Goal: Information Seeking & Learning: Learn about a topic

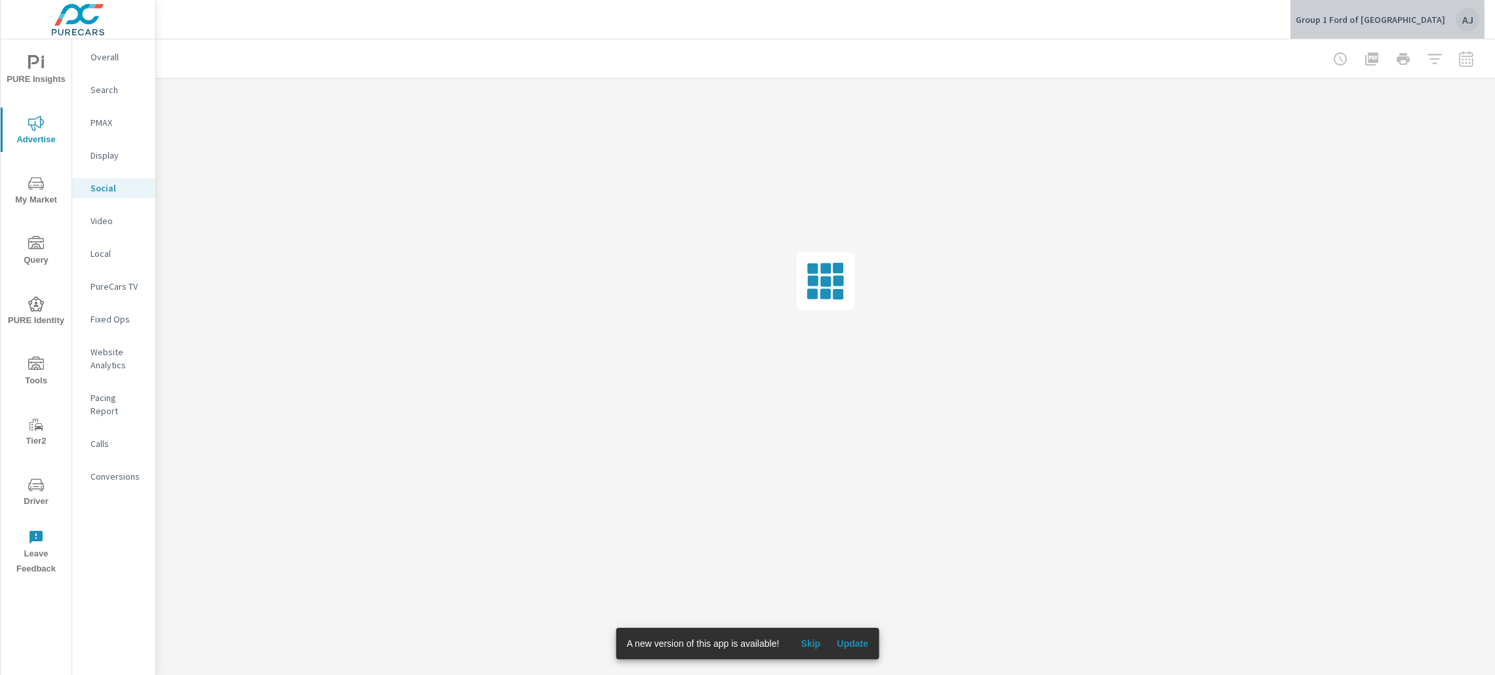
click at [1423, 22] on p "Group 1 Ford of South Austin" at bounding box center [1369, 20] width 149 height 12
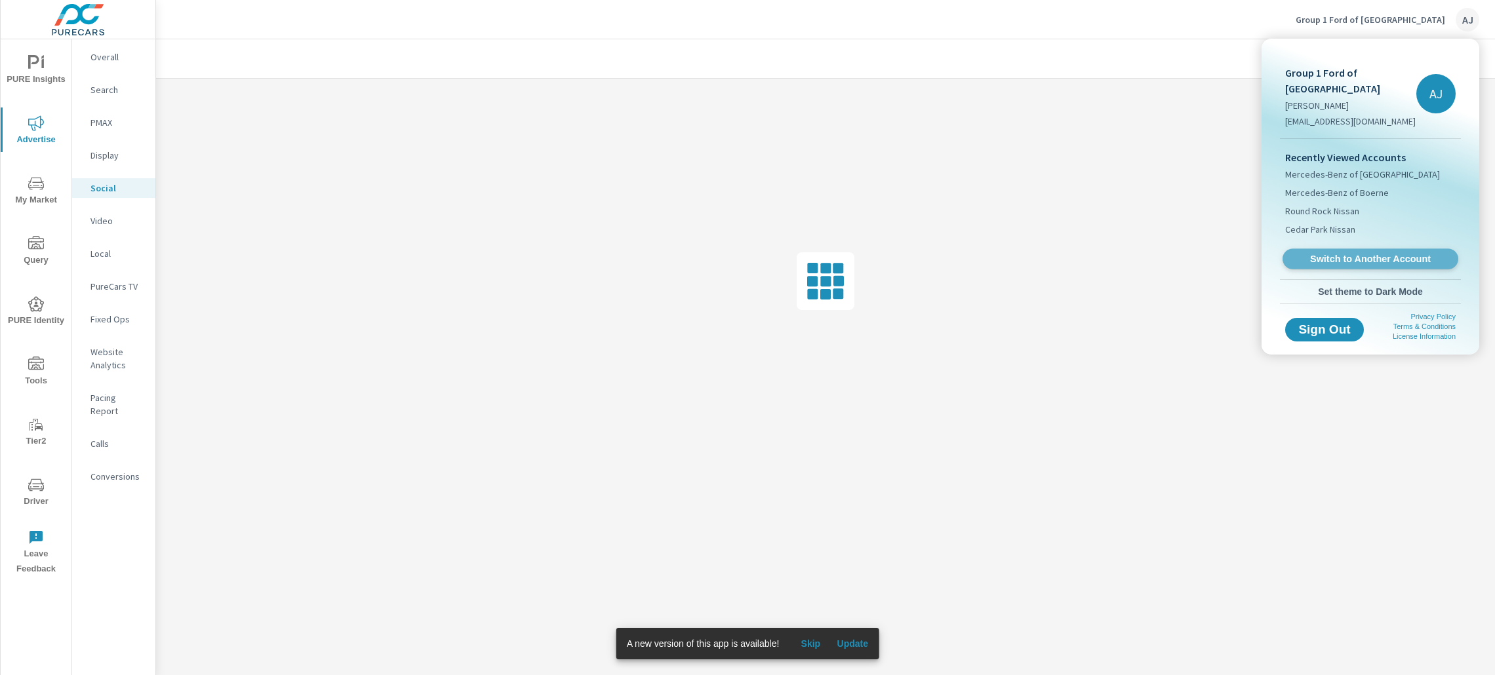
click at [1390, 253] on span "Switch to Another Account" at bounding box center [1370, 259] width 161 height 12
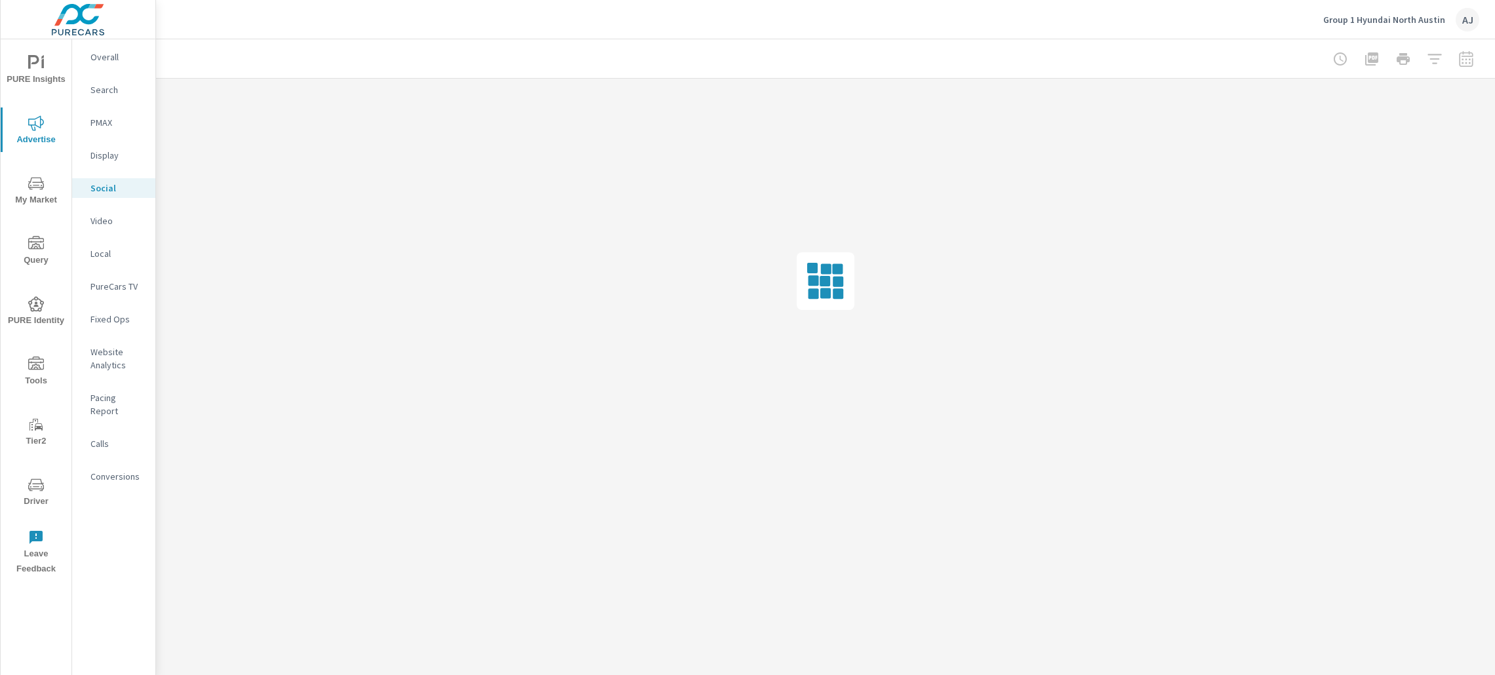
click at [111, 470] on p "Conversions" at bounding box center [117, 476] width 54 height 13
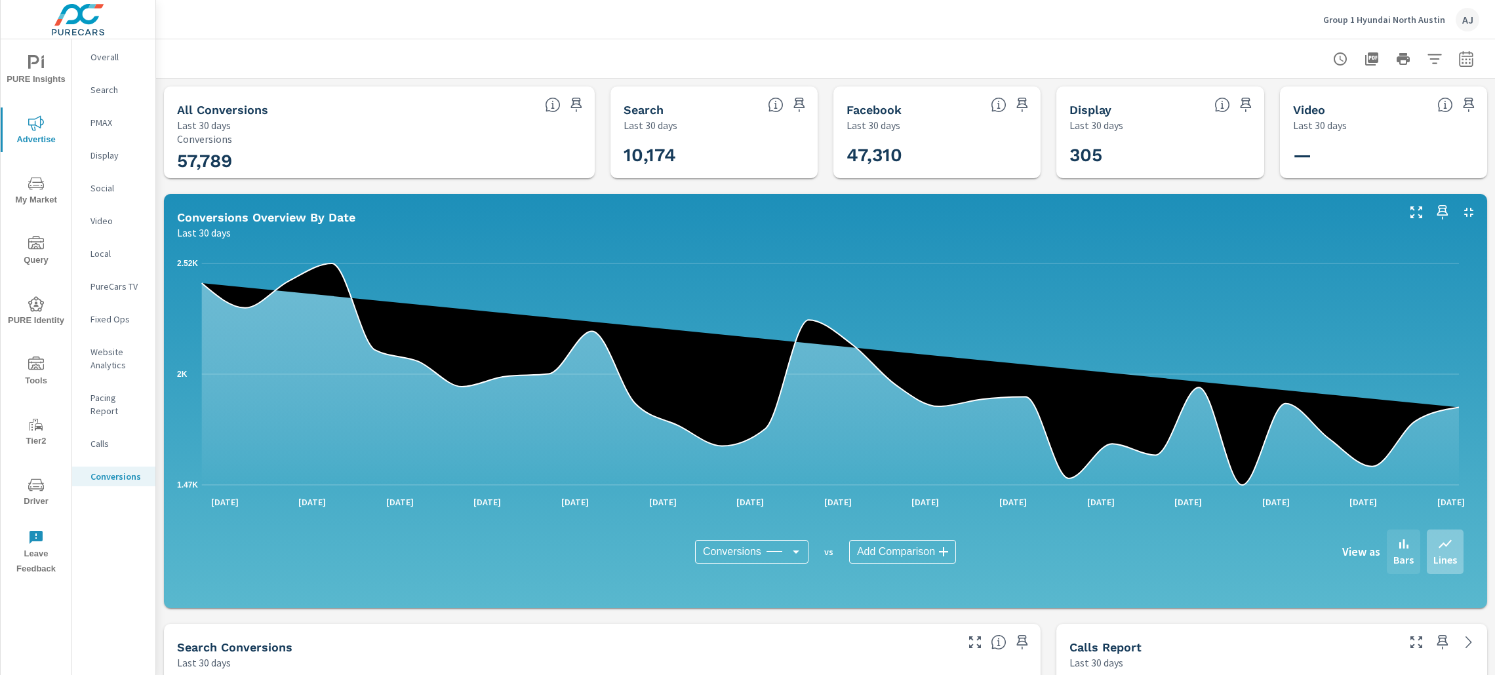
click at [1387, 538] on div "Bars" at bounding box center [1403, 552] width 33 height 45
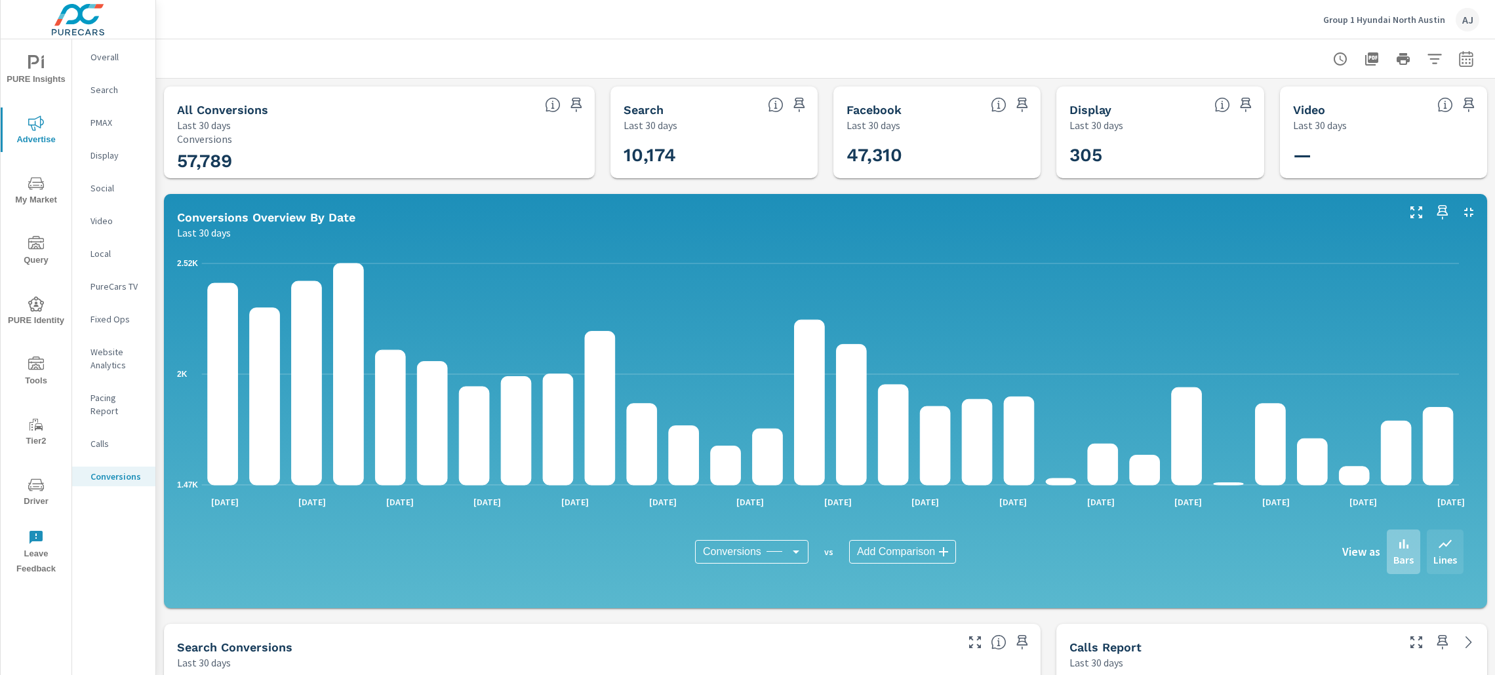
click at [1438, 550] on div "Lines" at bounding box center [1445, 552] width 37 height 45
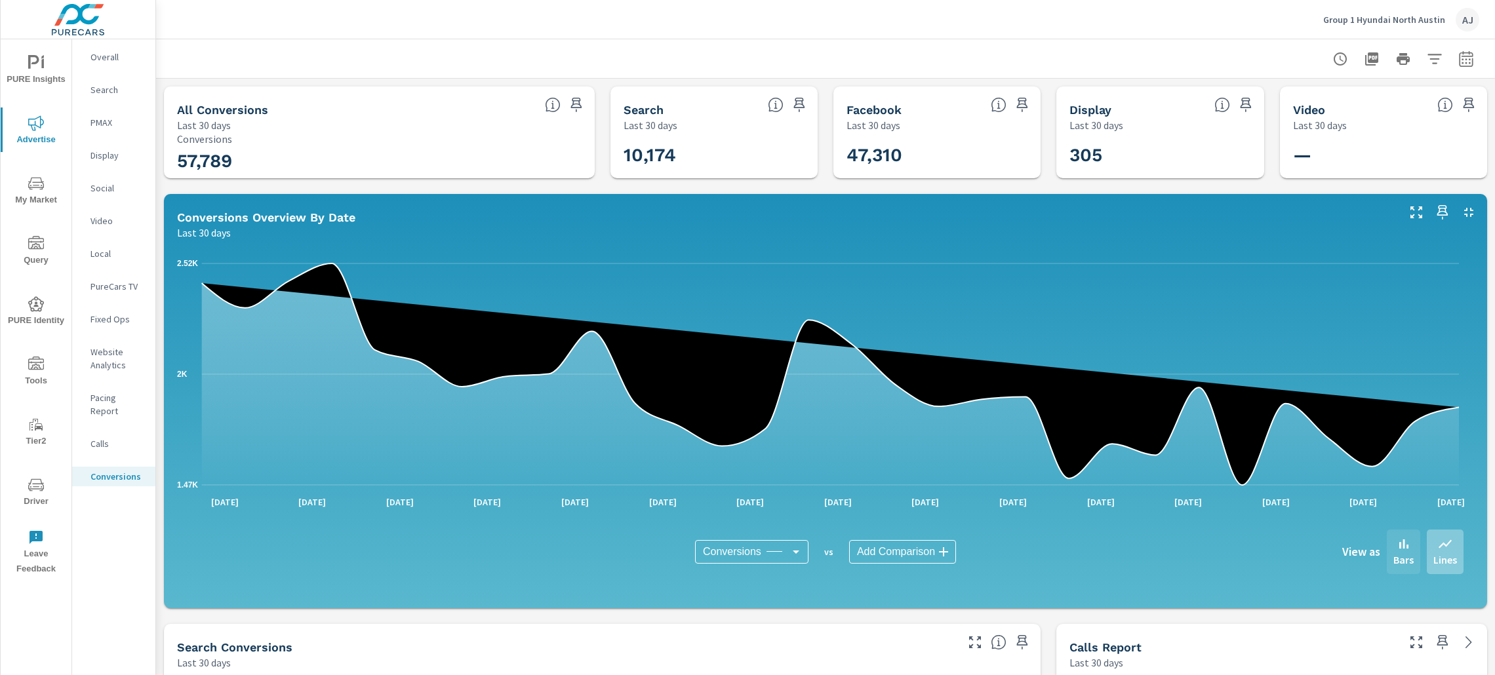
click at [1393, 554] on p "Bars" at bounding box center [1403, 560] width 20 height 16
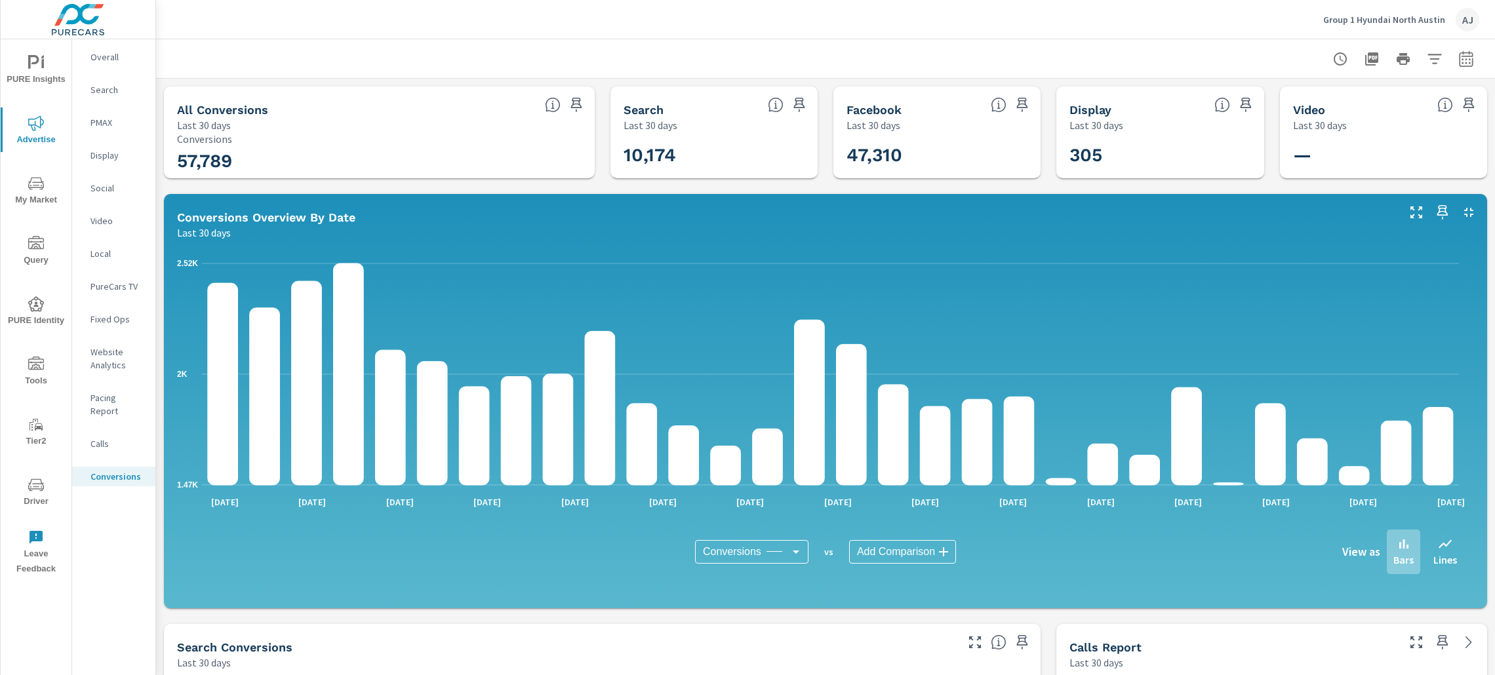
click at [1459, 56] on icon "button" at bounding box center [1466, 58] width 14 height 16
select select "Last 30 days"
click at [1287, 148] on p "+ Add comparison" at bounding box center [1359, 148] width 168 height 16
select select "Previous period"
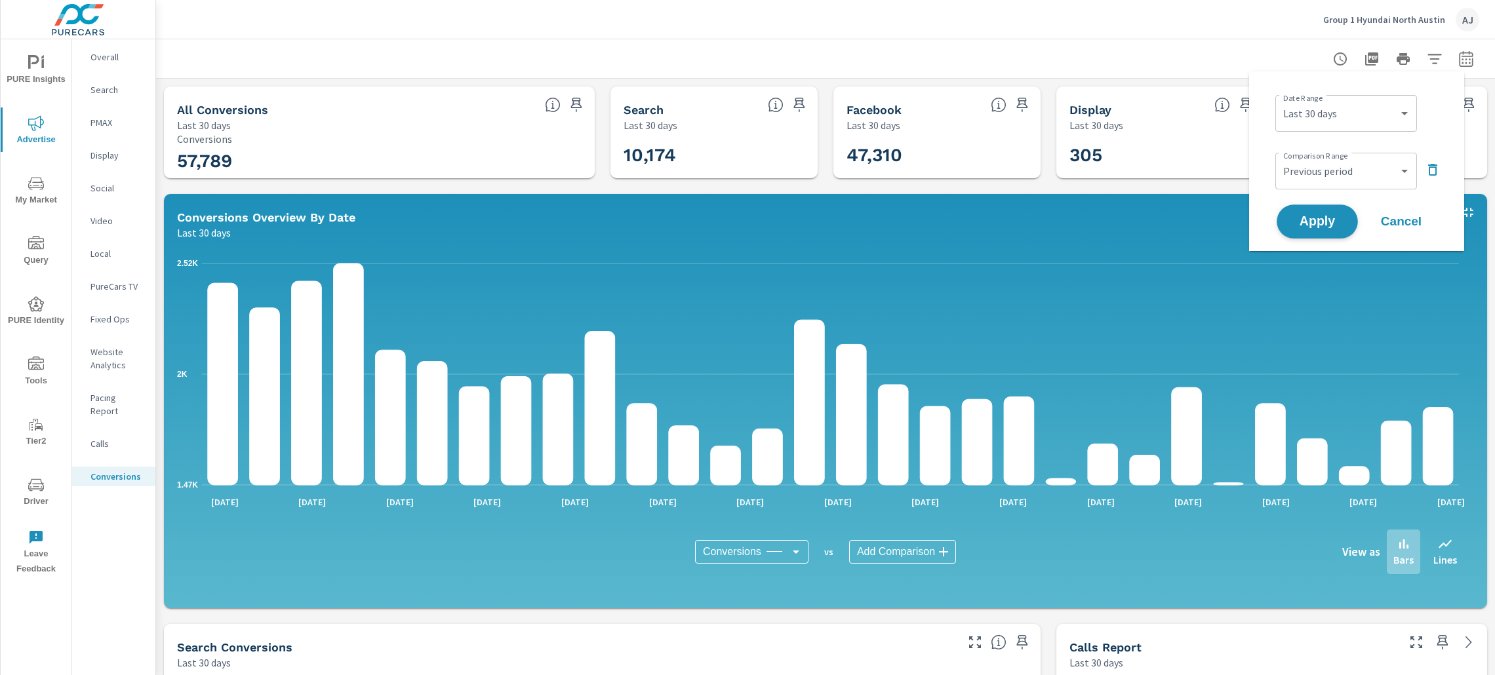
click at [1317, 216] on span "Apply" at bounding box center [1317, 222] width 54 height 12
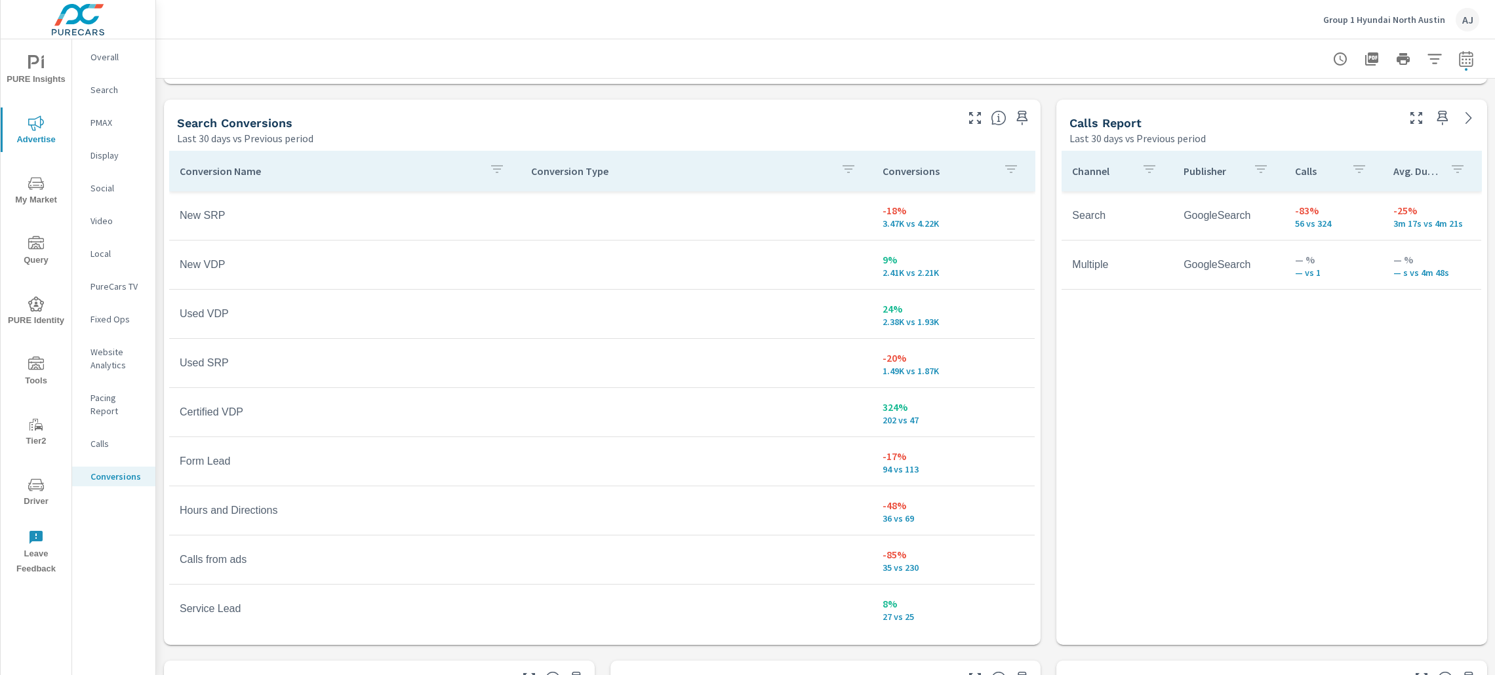
scroll to position [393, 0]
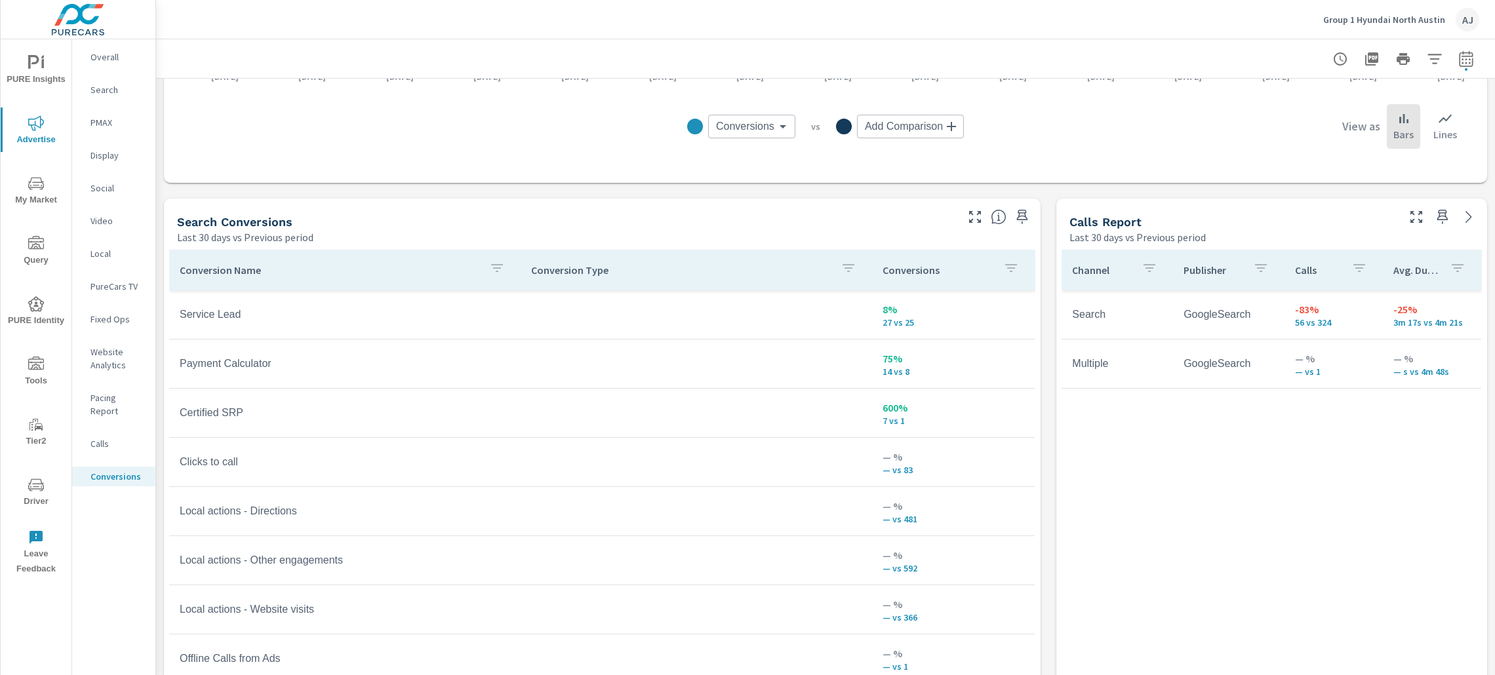
scroll to position [39, 0]
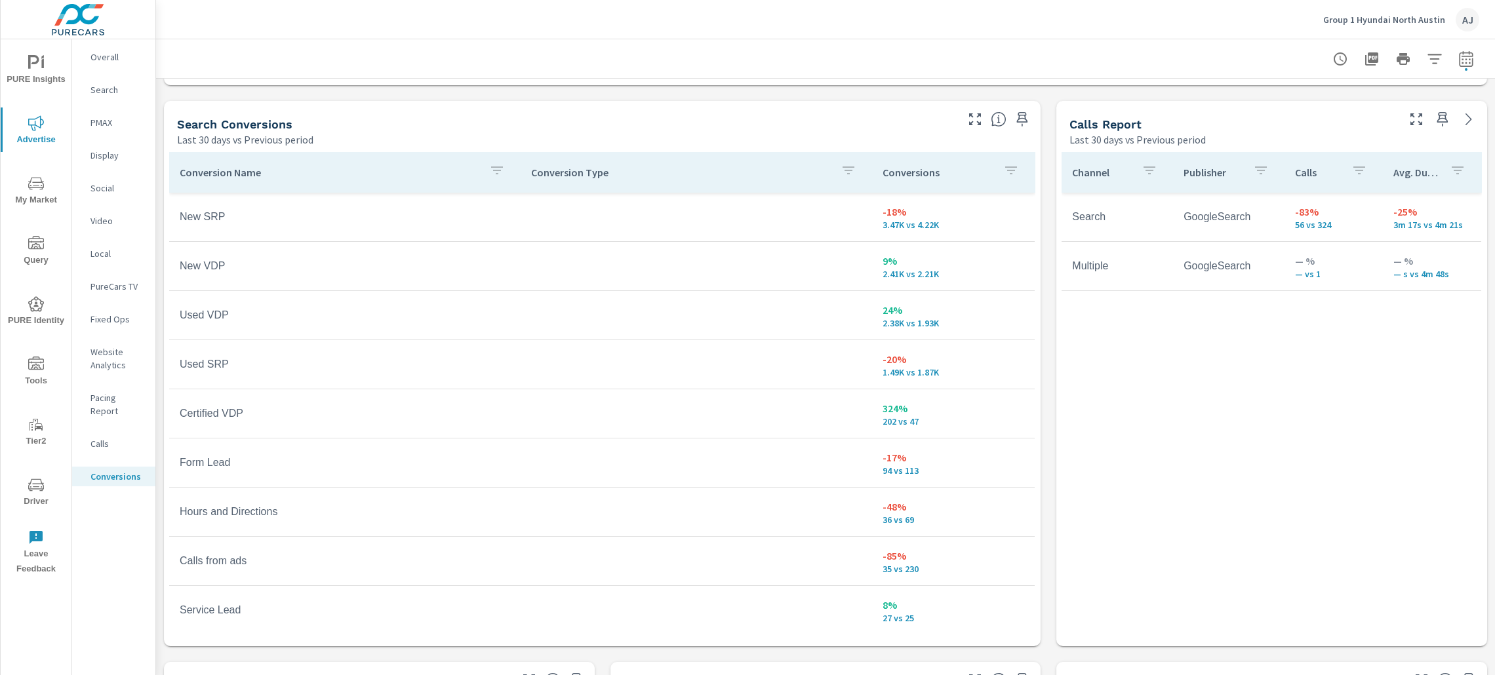
scroll to position [688, 0]
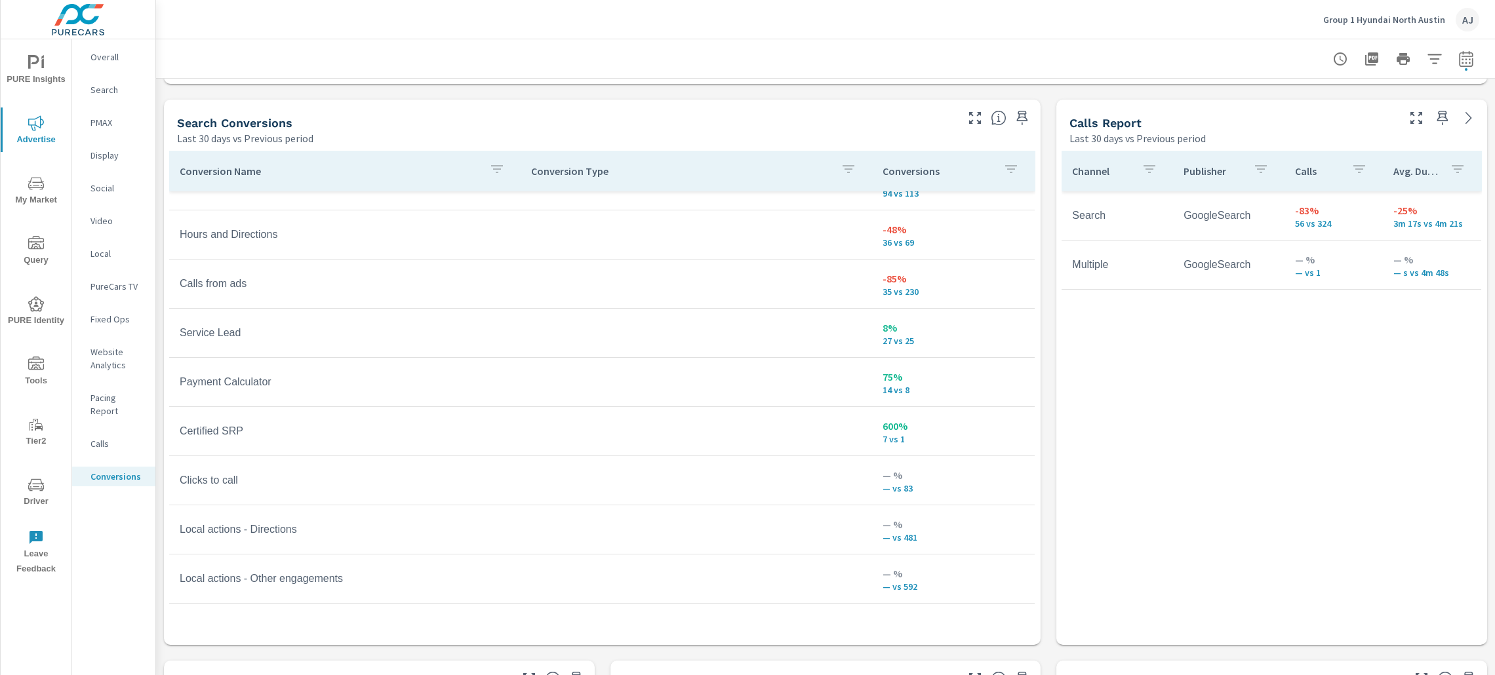
scroll to position [294, 0]
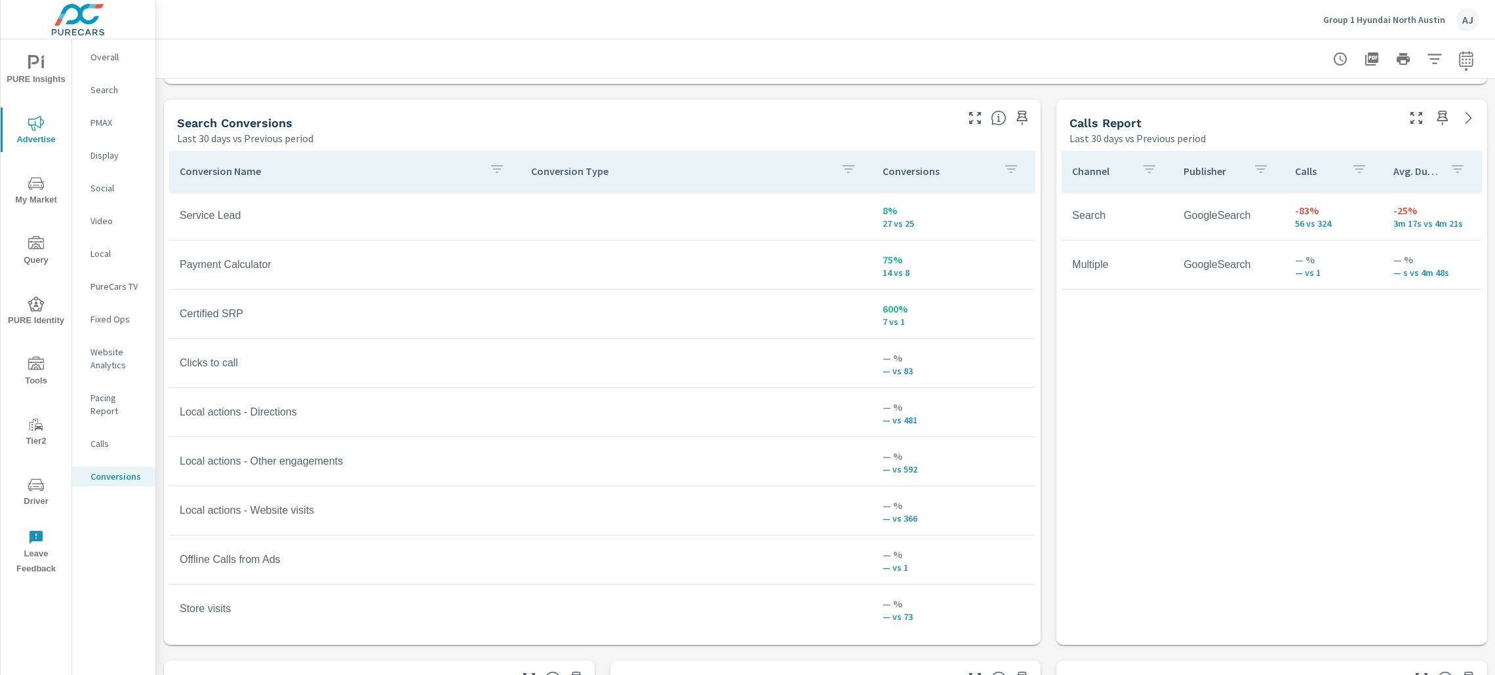
scroll to position [170, 0]
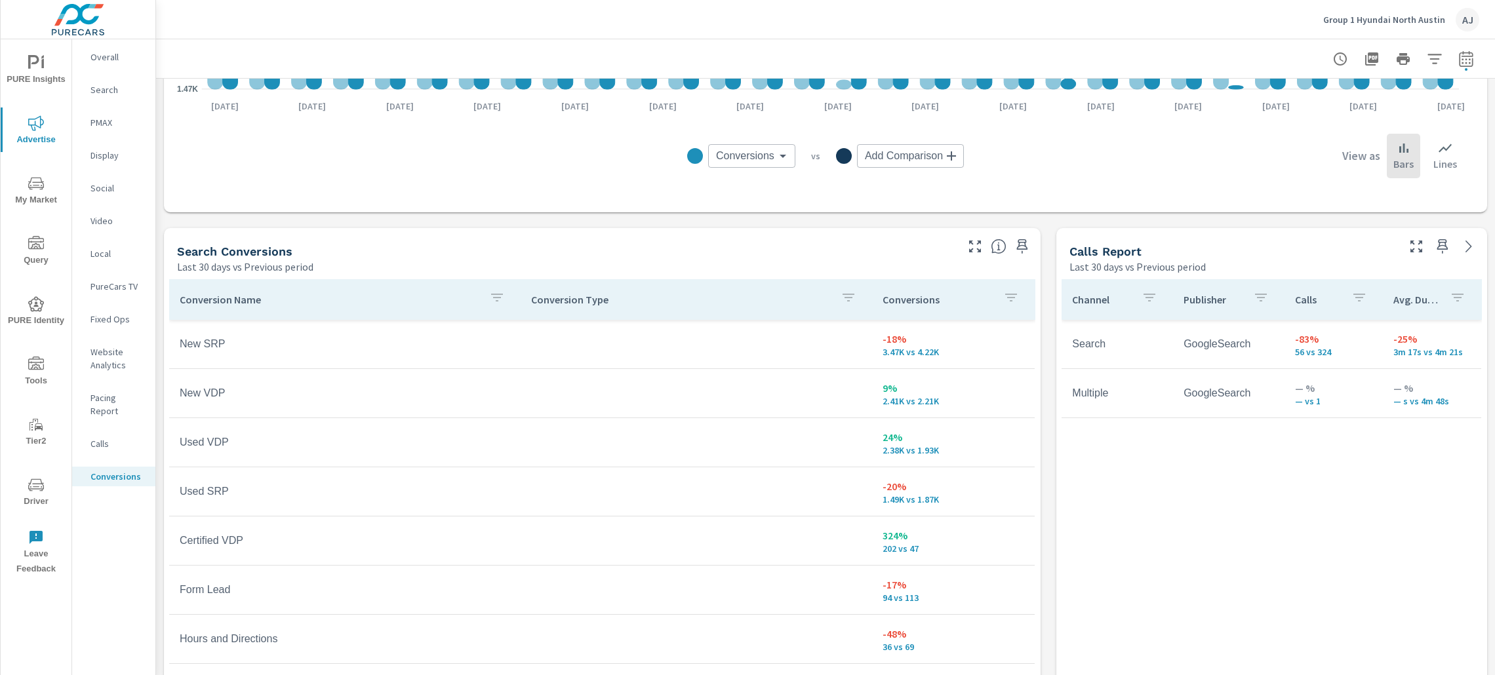
scroll to position [589, 0]
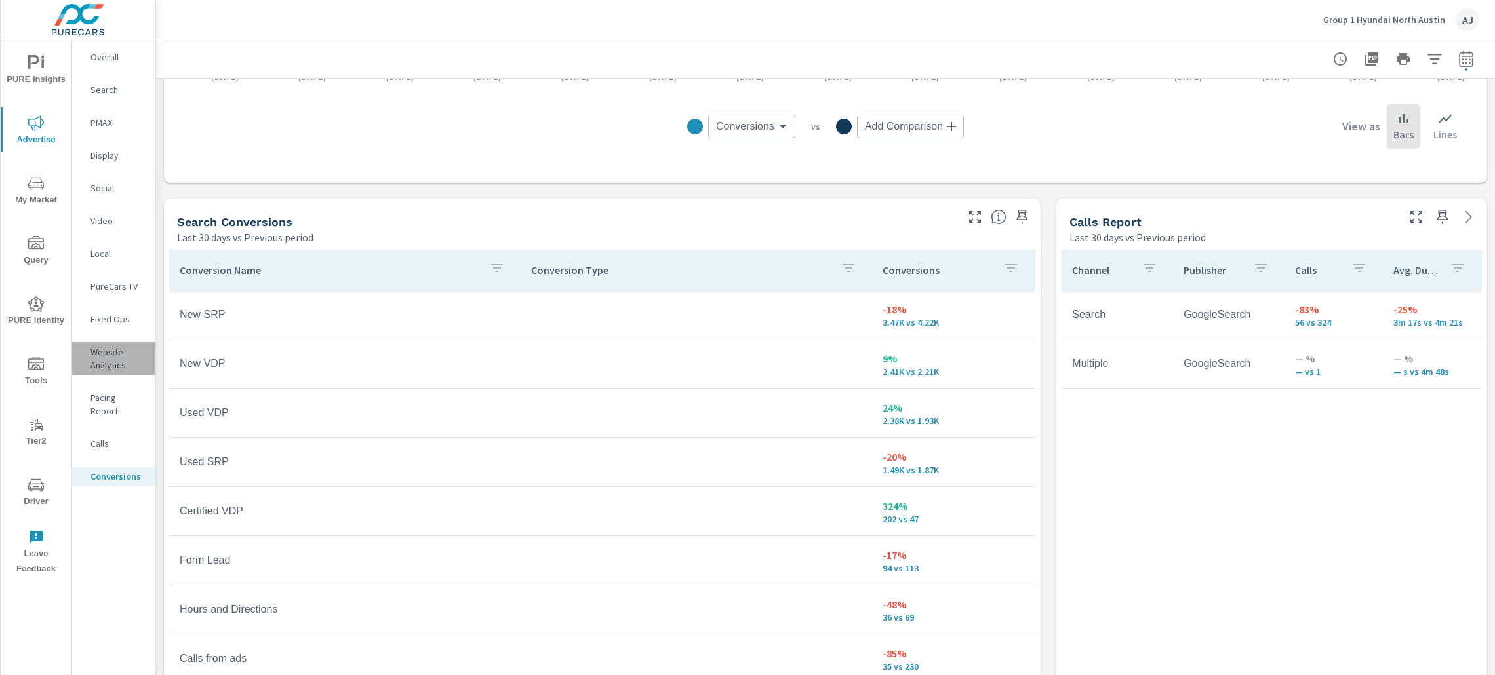
click at [101, 357] on p "Website Analytics" at bounding box center [117, 358] width 54 height 26
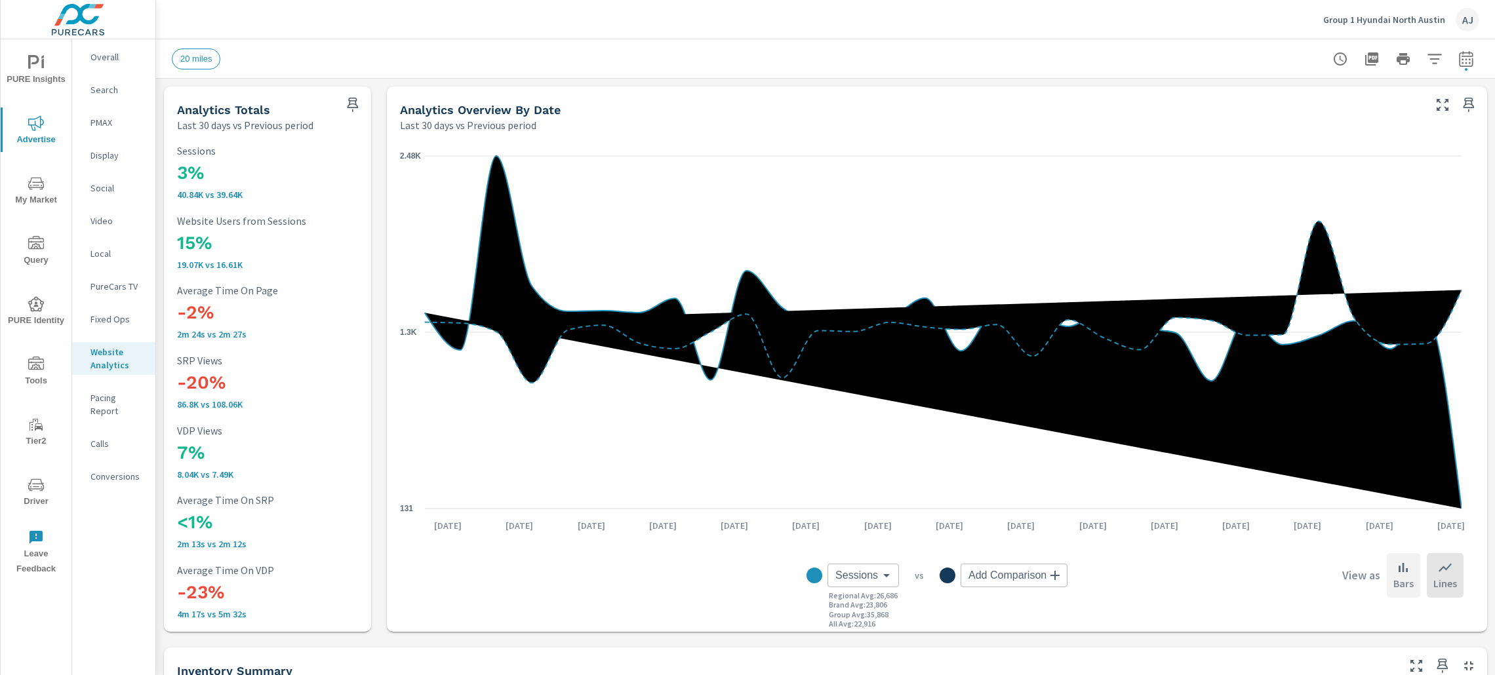
click at [1393, 576] on p "Bars" at bounding box center [1403, 584] width 20 height 16
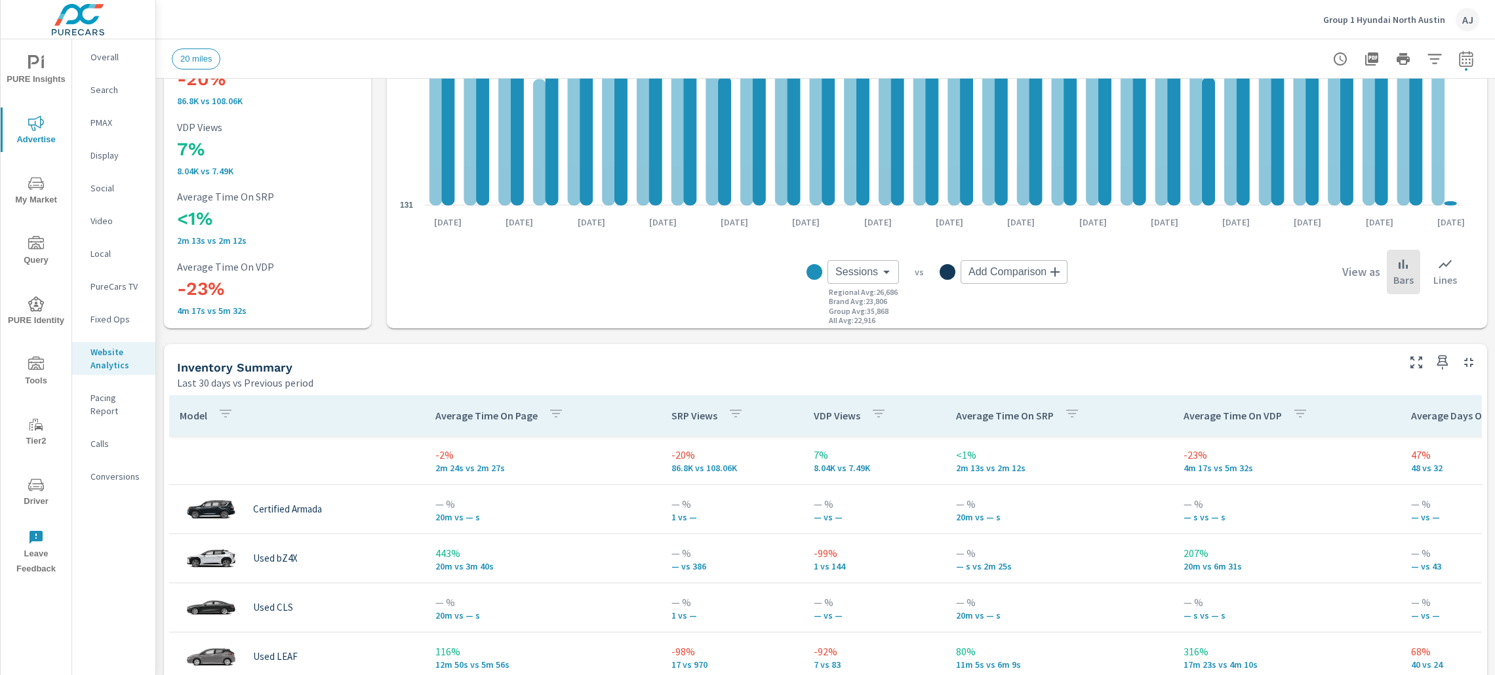
scroll to position [393, 0]
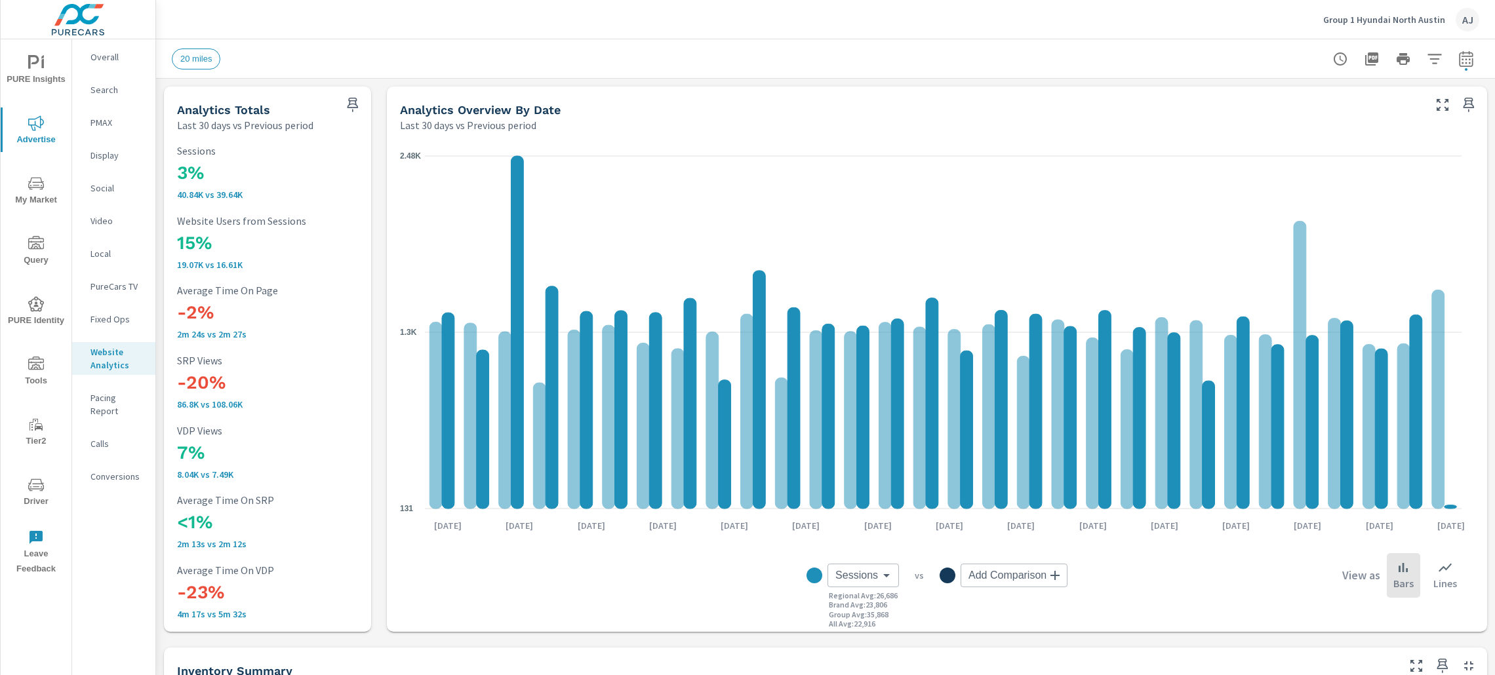
scroll to position [393, 0]
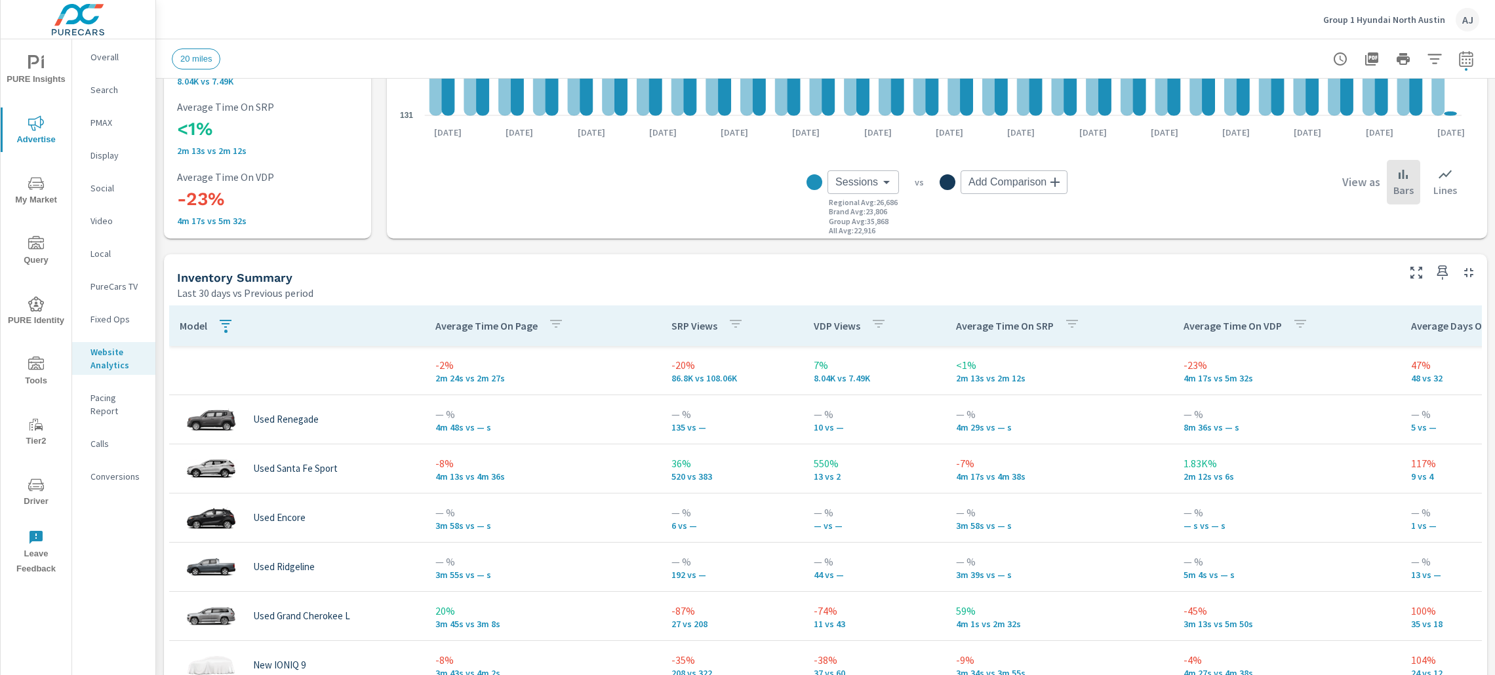
click at [199, 325] on p "Model" at bounding box center [194, 325] width 28 height 13
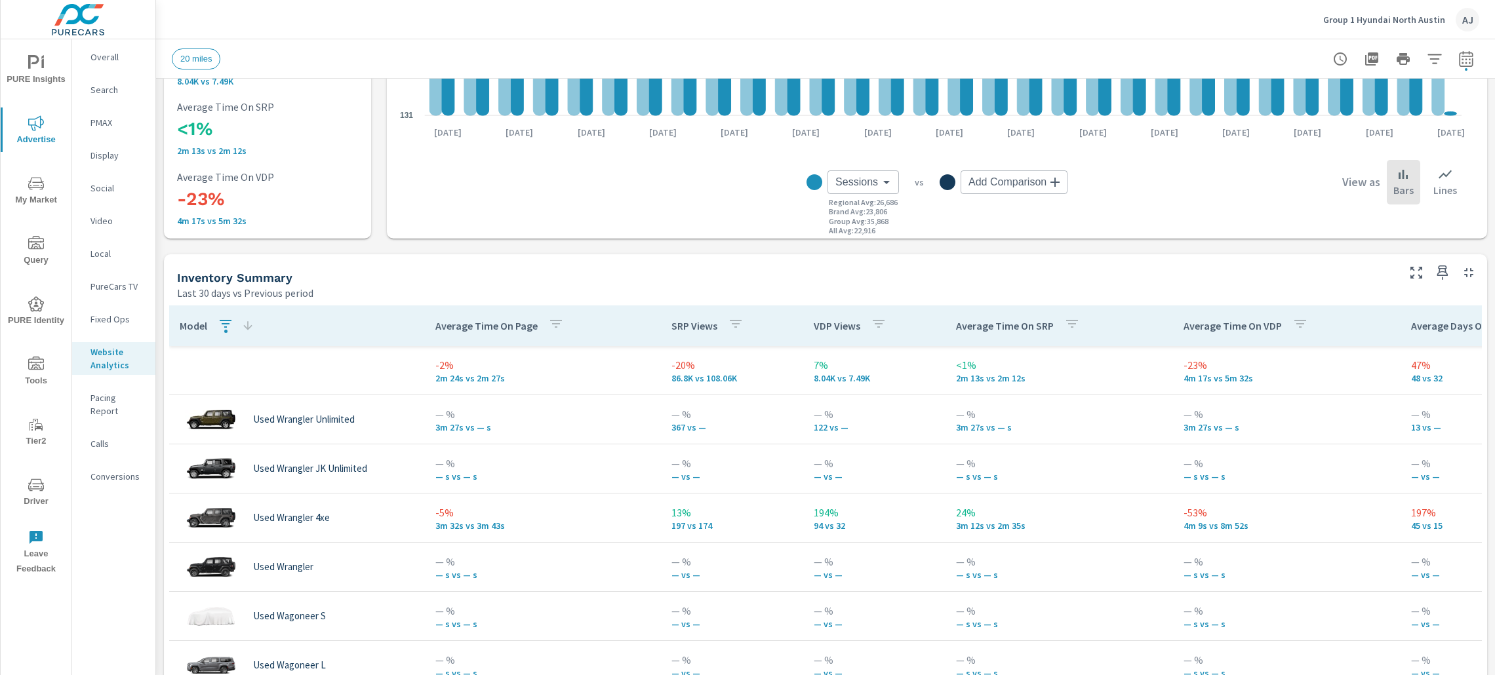
click at [199, 325] on p "Model" at bounding box center [194, 325] width 28 height 13
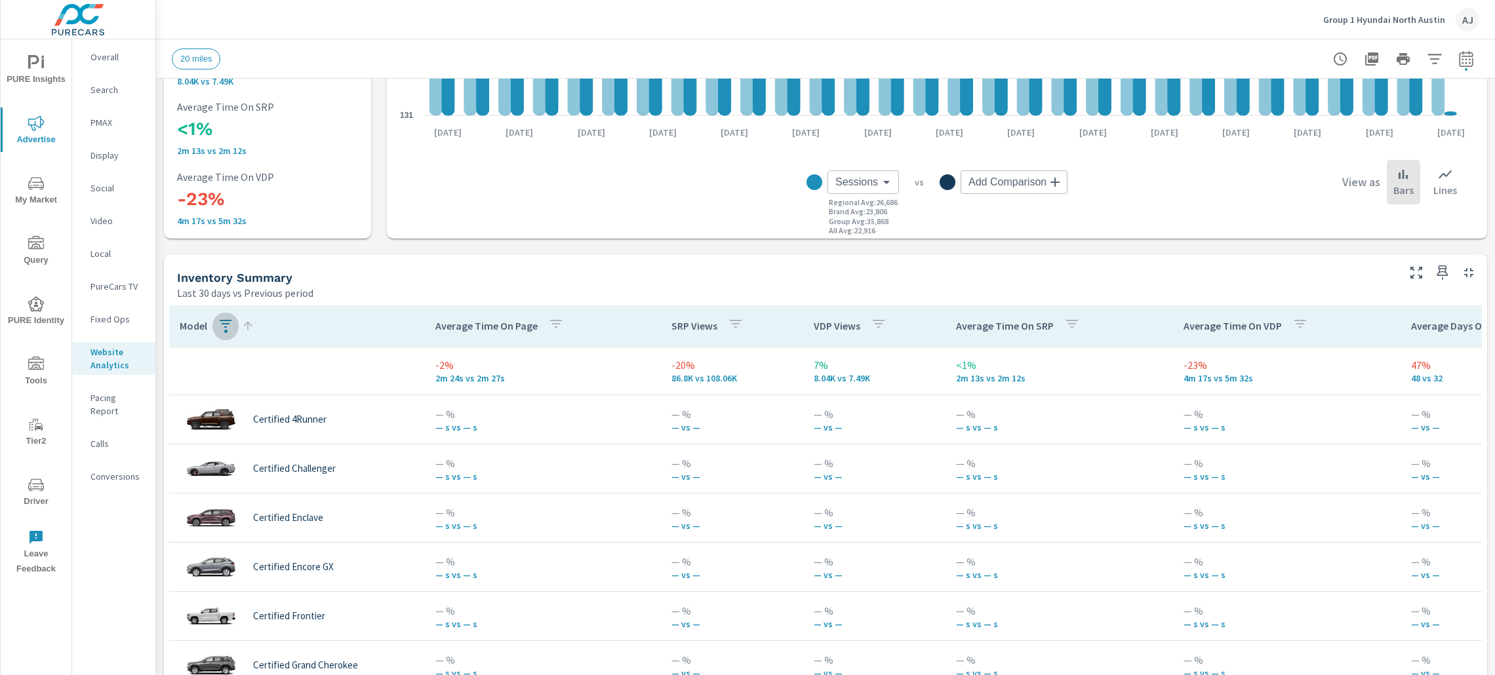
click at [219, 329] on icon "button" at bounding box center [226, 324] width 16 height 16
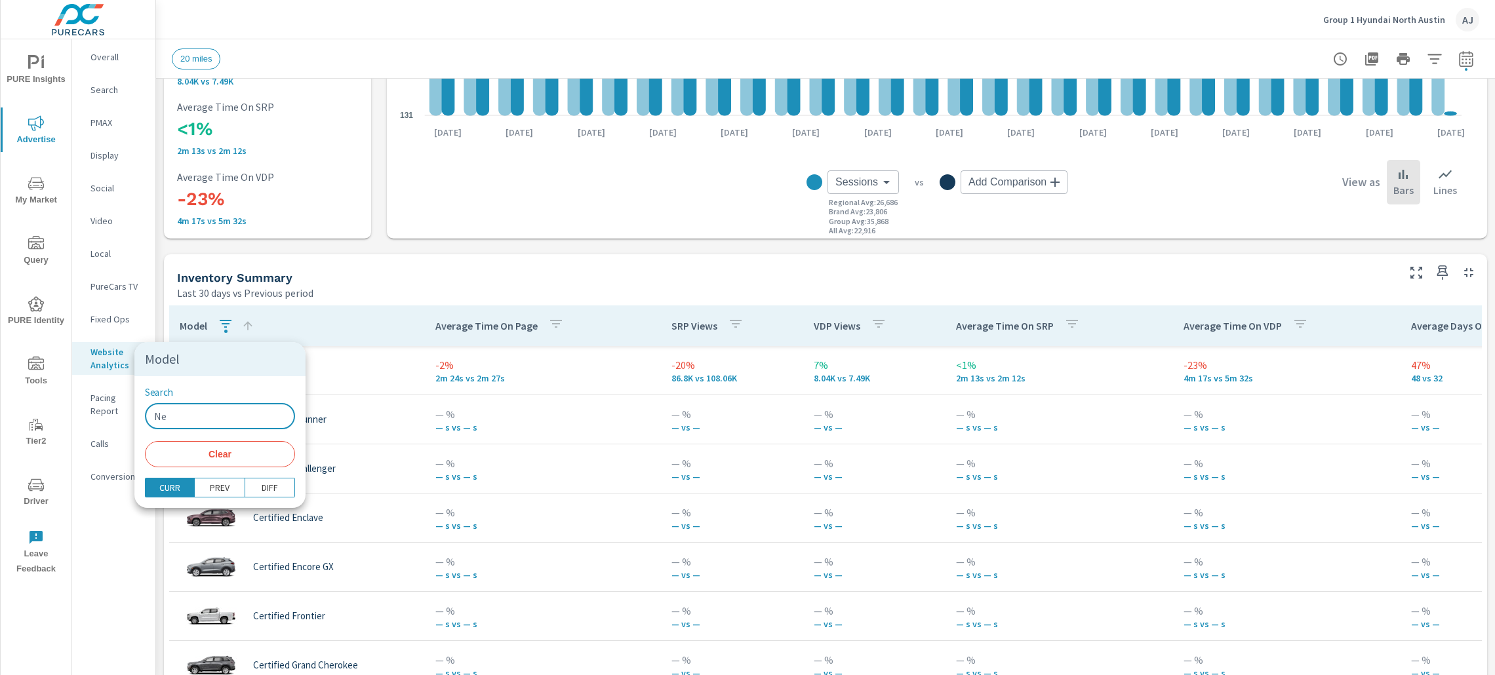
click at [216, 405] on input "Ne" at bounding box center [220, 416] width 150 height 26
type input "New"
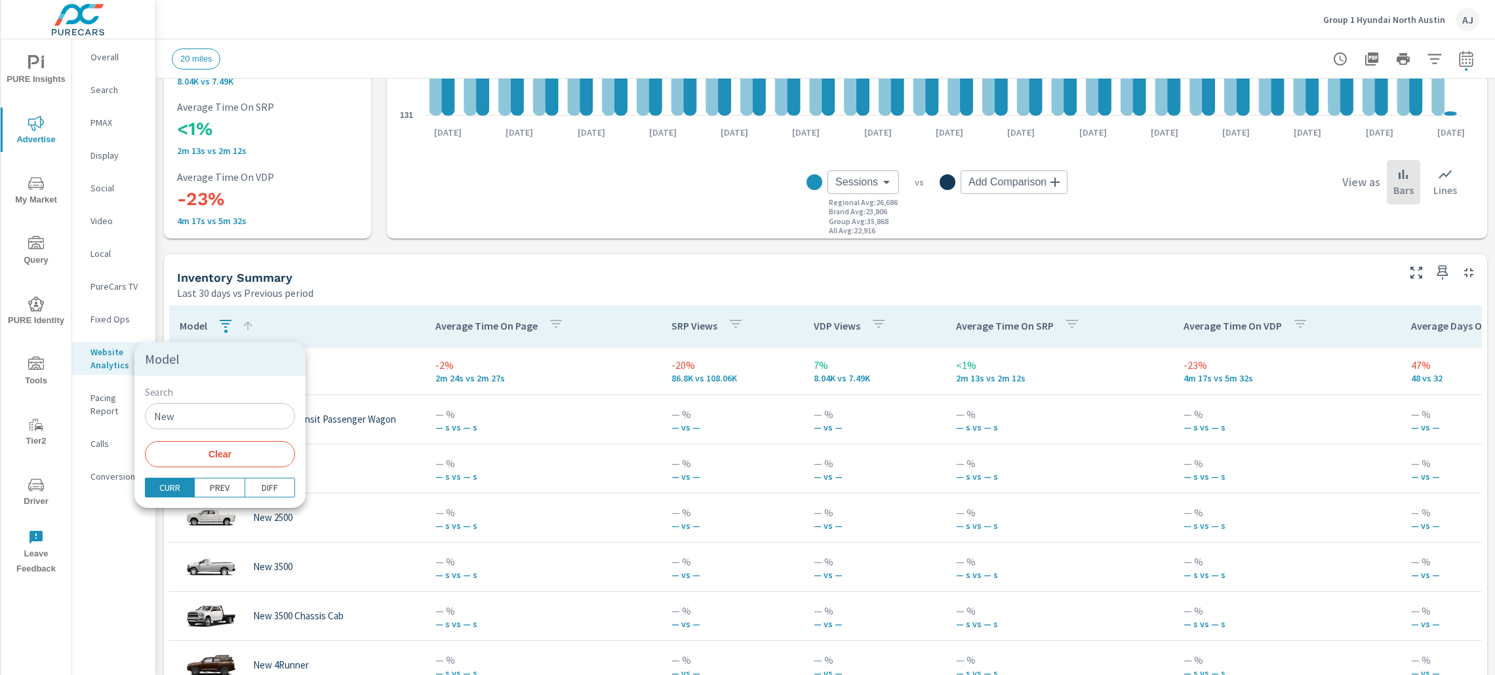
click at [372, 266] on div at bounding box center [747, 337] width 1495 height 675
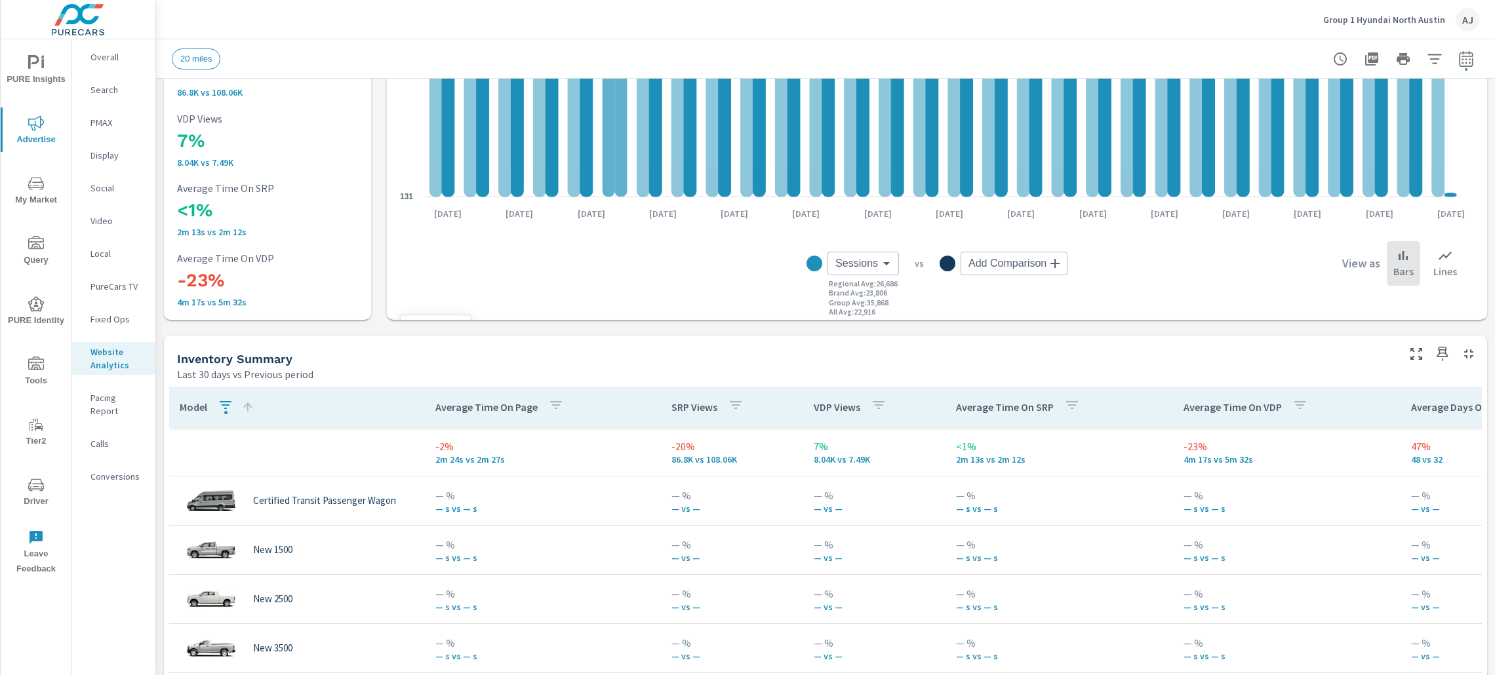
scroll to position [393, 0]
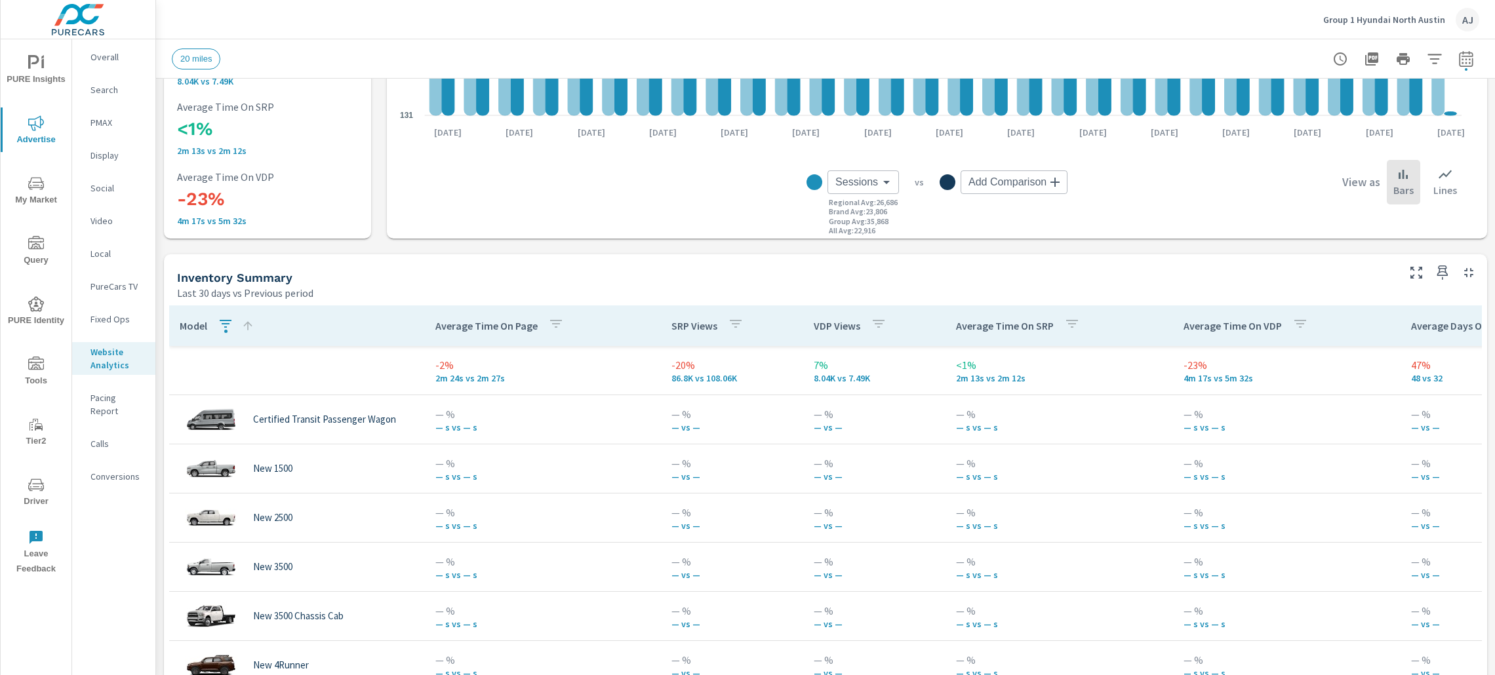
click at [227, 320] on icon "button" at bounding box center [226, 324] width 16 height 16
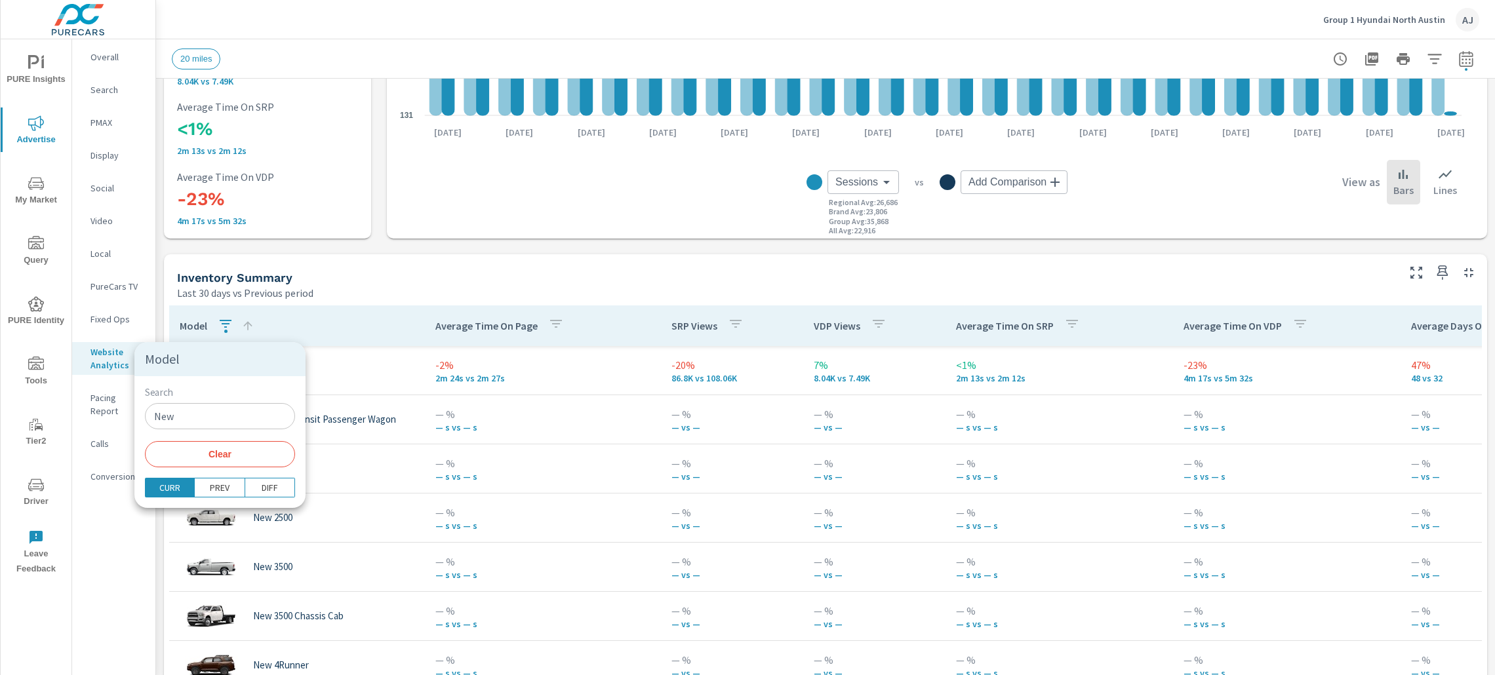
click at [227, 320] on div at bounding box center [747, 337] width 1495 height 675
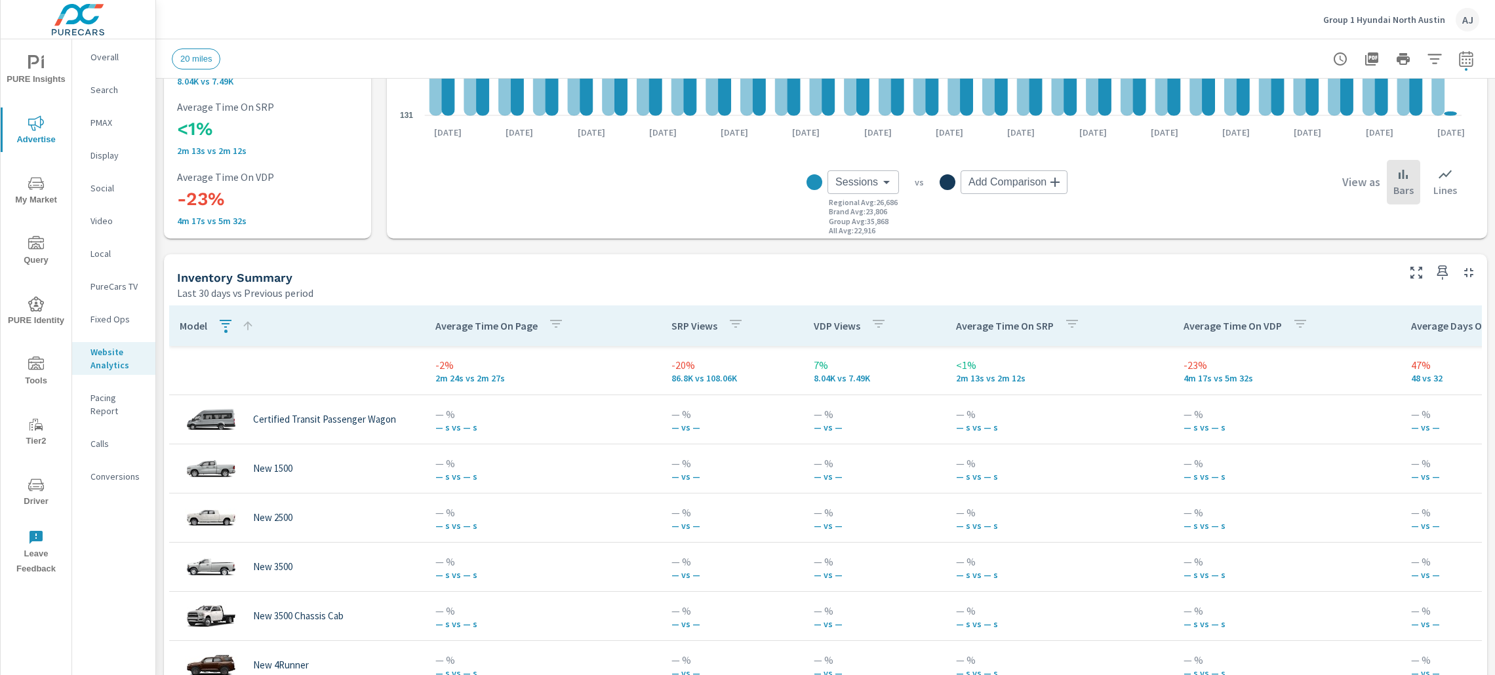
click at [248, 328] on icon at bounding box center [247, 325] width 13 height 13
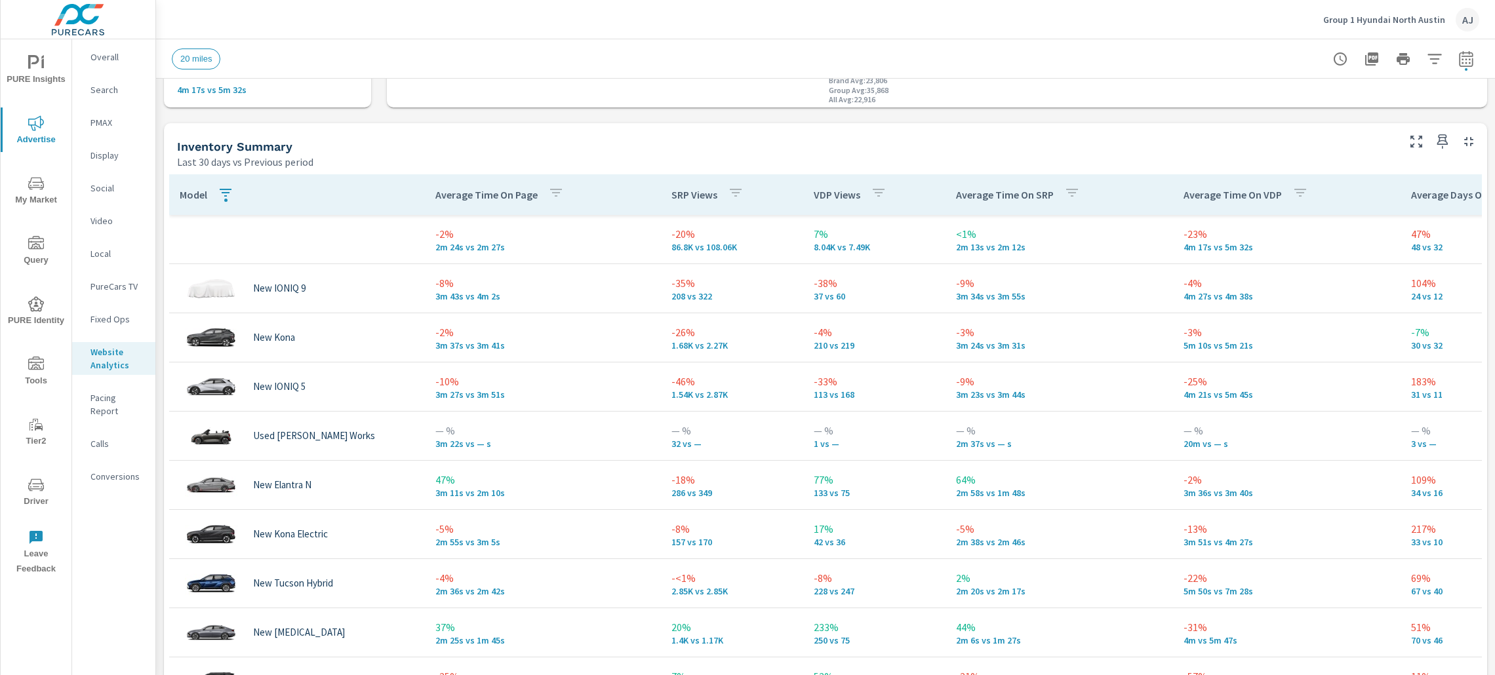
scroll to position [491, 0]
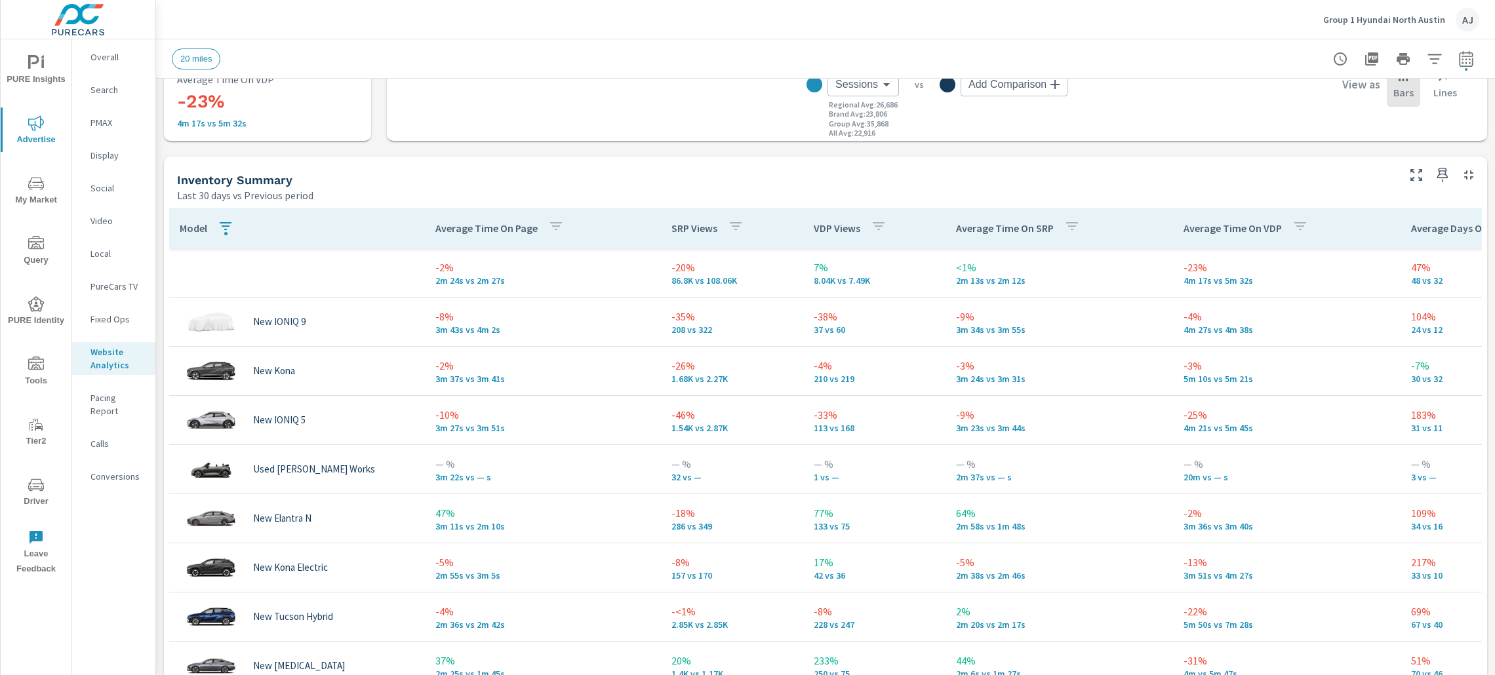
click at [509, 222] on p "Average Time On Page" at bounding box center [486, 228] width 102 height 13
click at [580, 231] on icon at bounding box center [578, 228] width 13 height 13
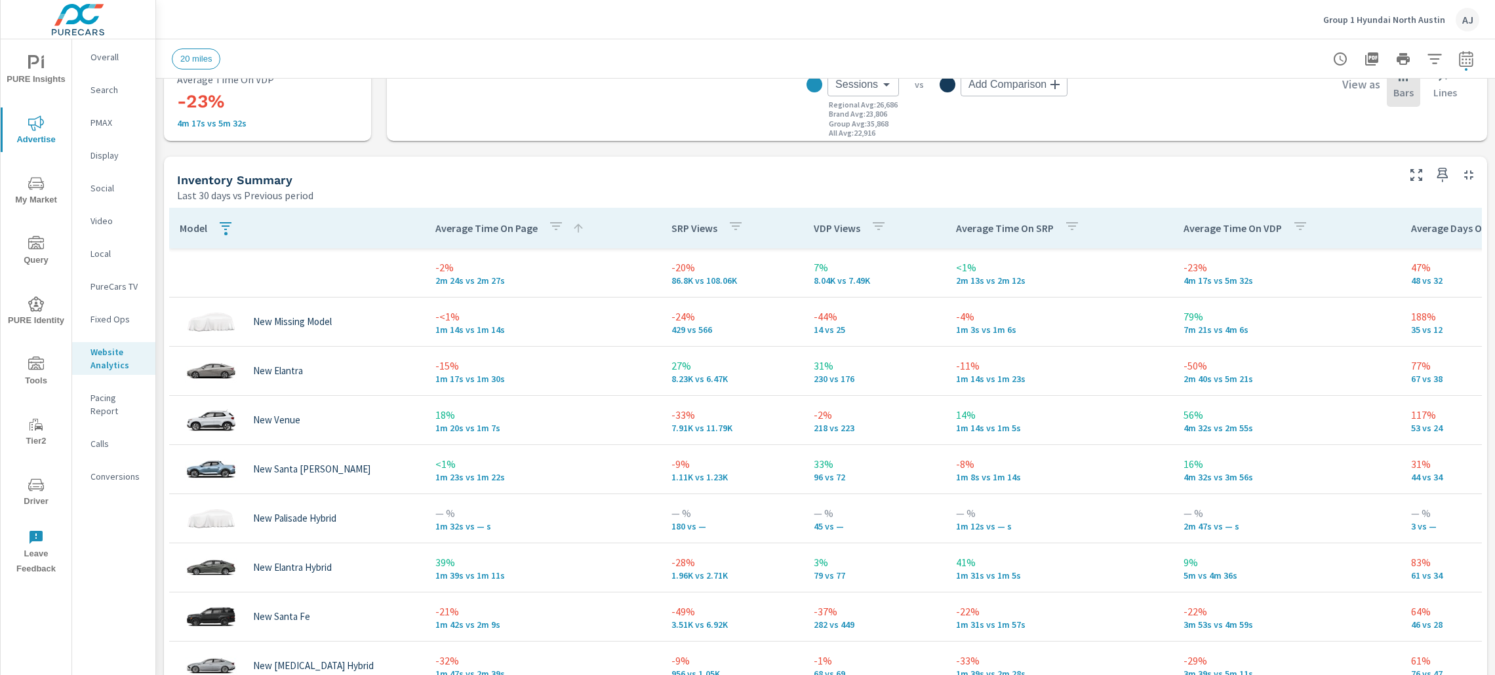
click at [580, 231] on icon at bounding box center [578, 228] width 13 height 13
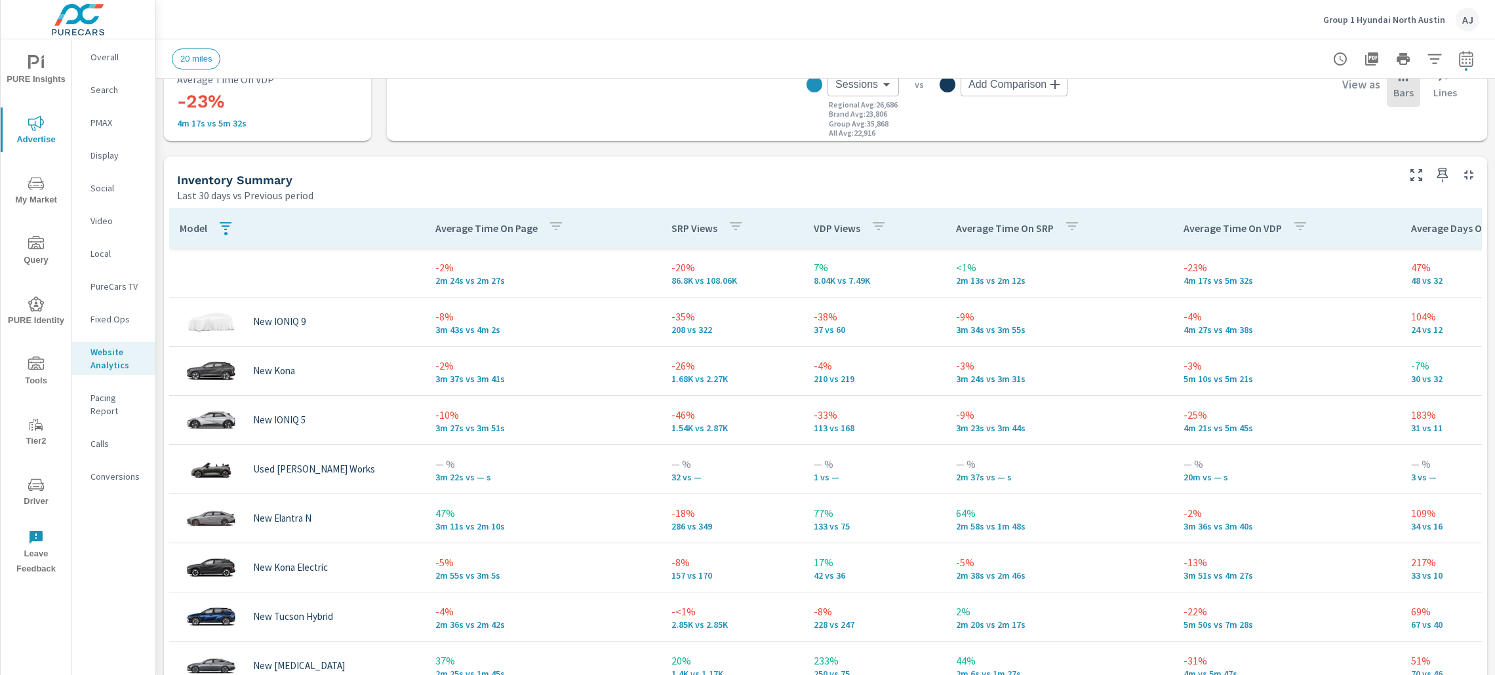
click at [580, 231] on th "Average Time On Page" at bounding box center [543, 228] width 236 height 41
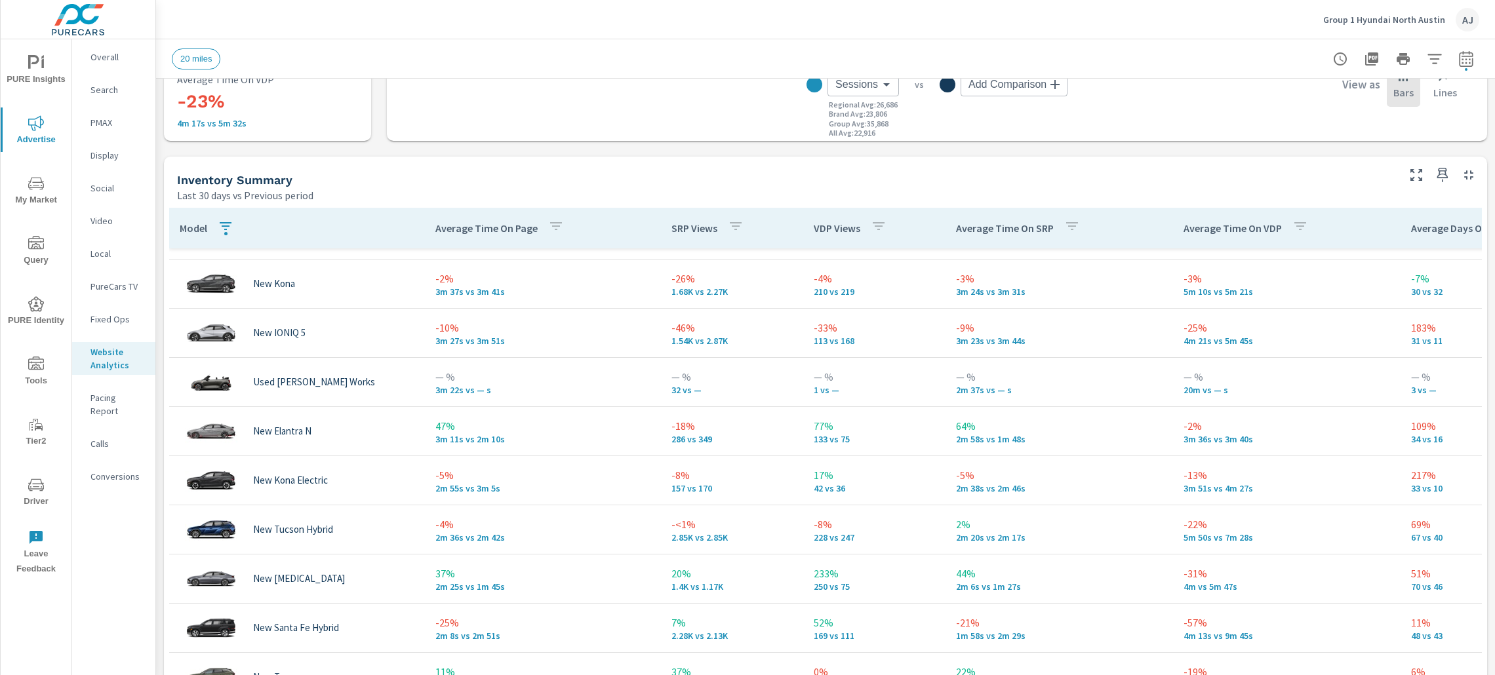
scroll to position [98, 0]
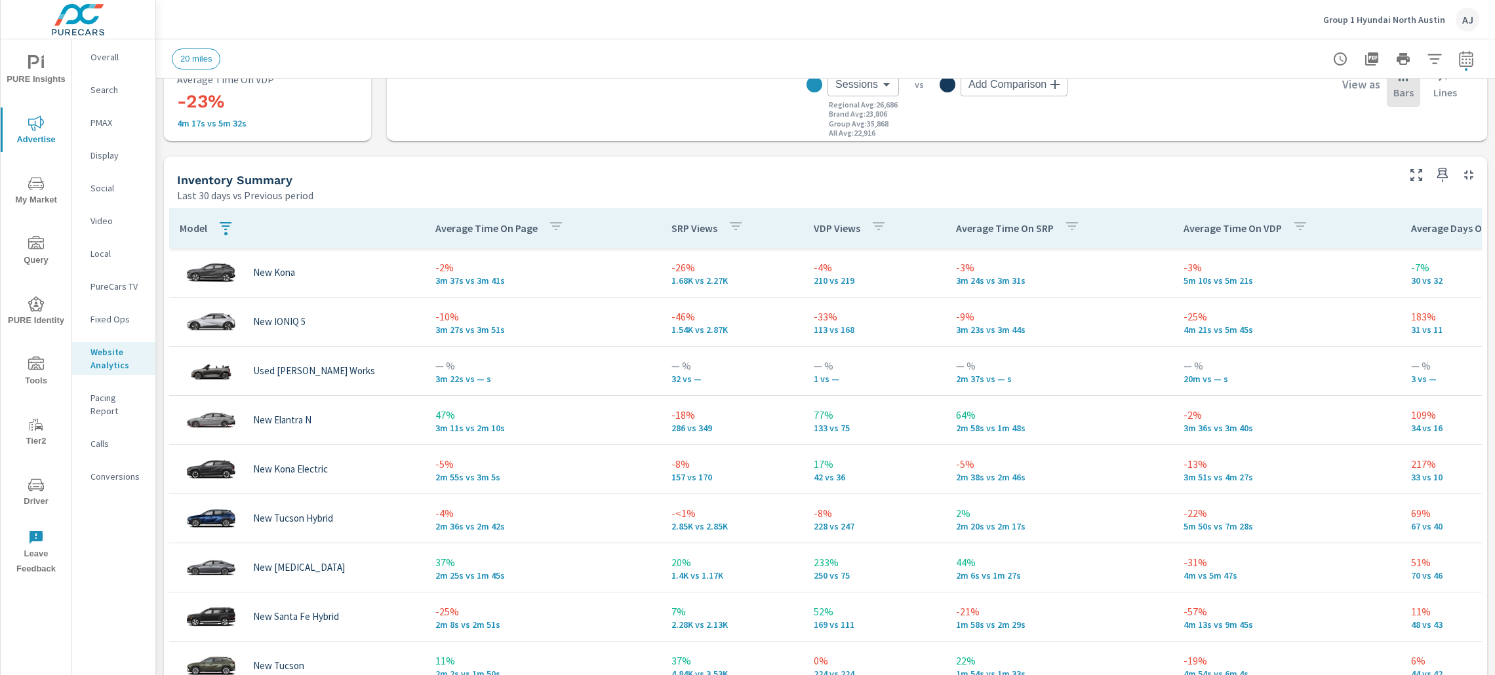
scroll to position [393, 0]
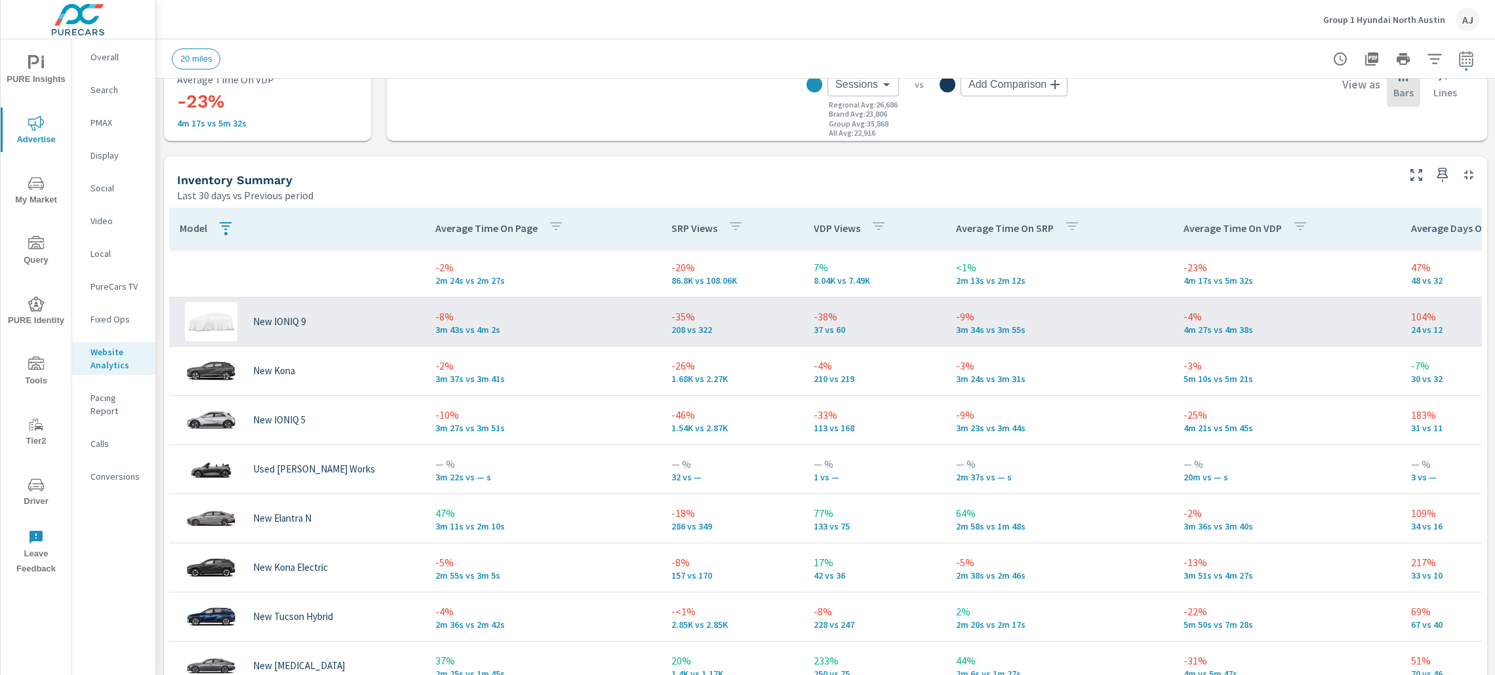
scroll to position [98, 0]
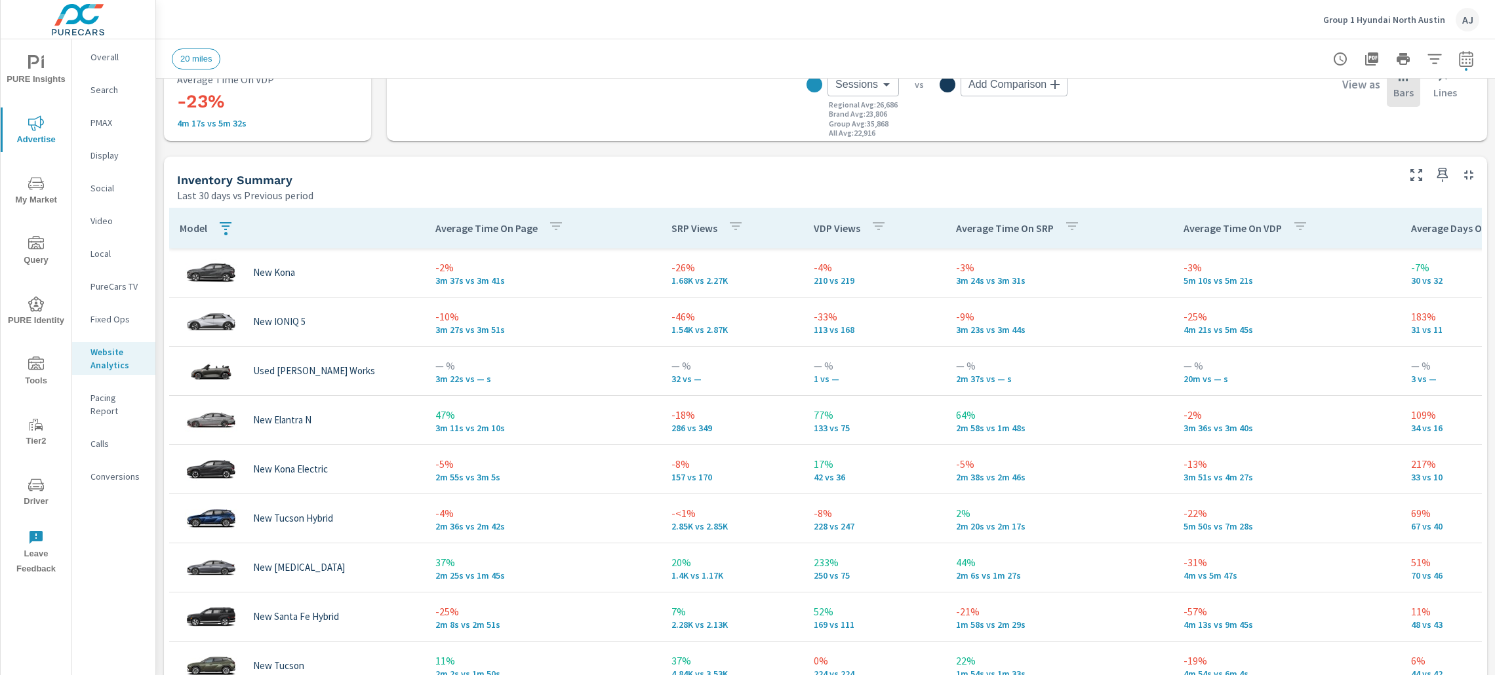
click at [1408, 172] on icon "button" at bounding box center [1416, 175] width 16 height 16
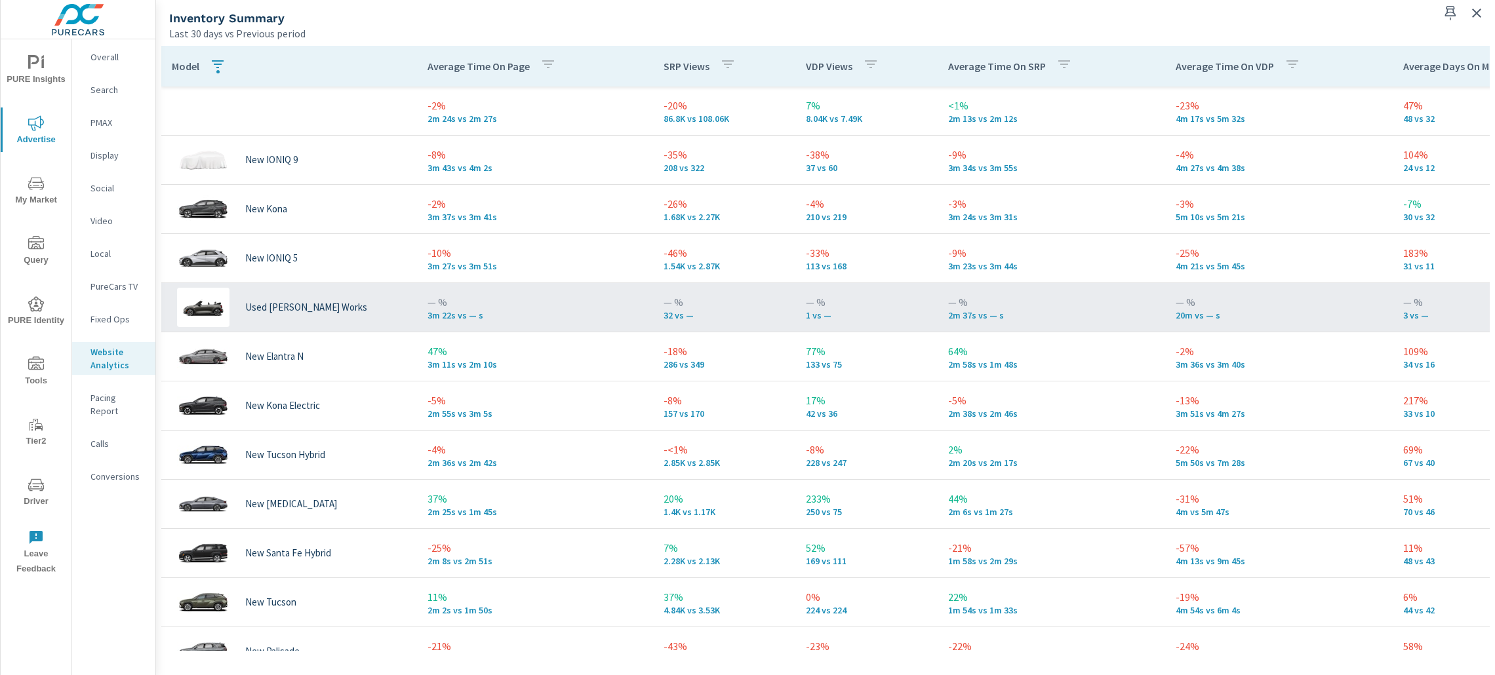
scroll to position [294, 0]
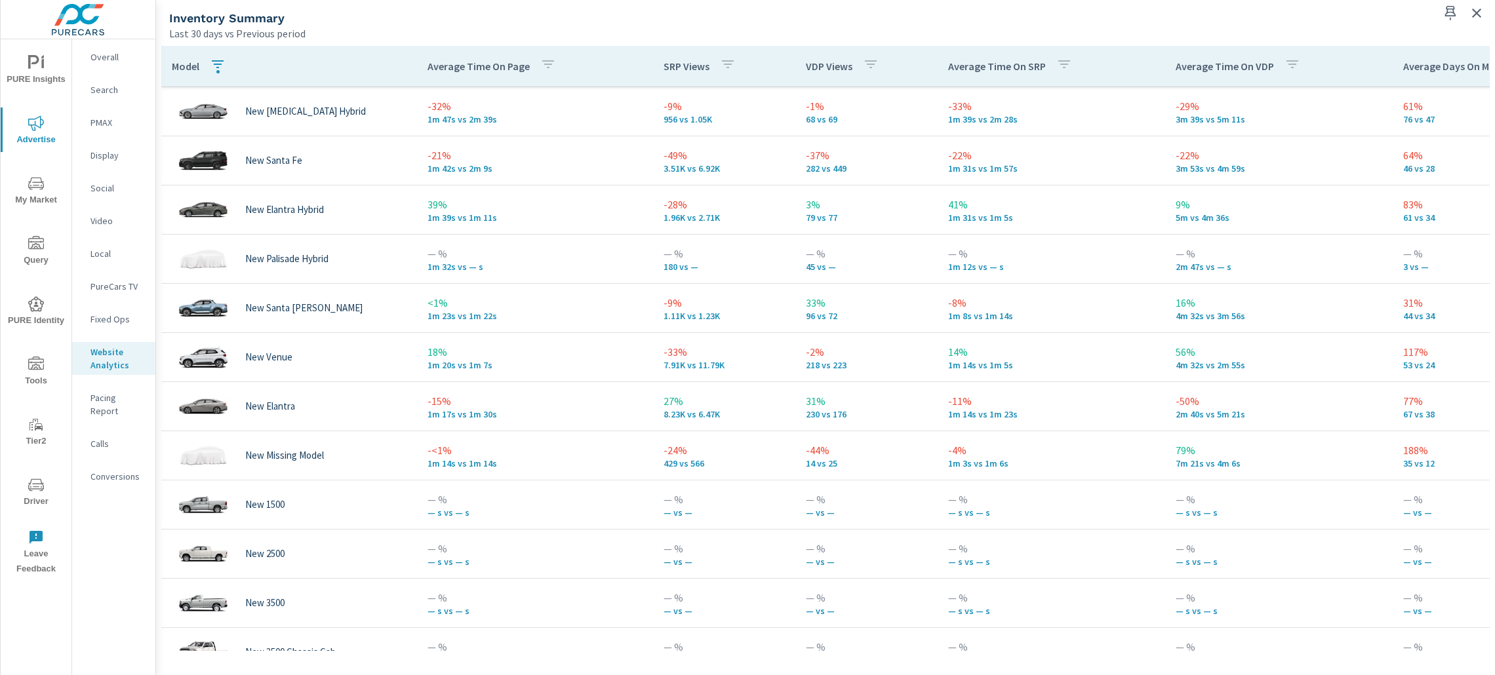
scroll to position [787, 0]
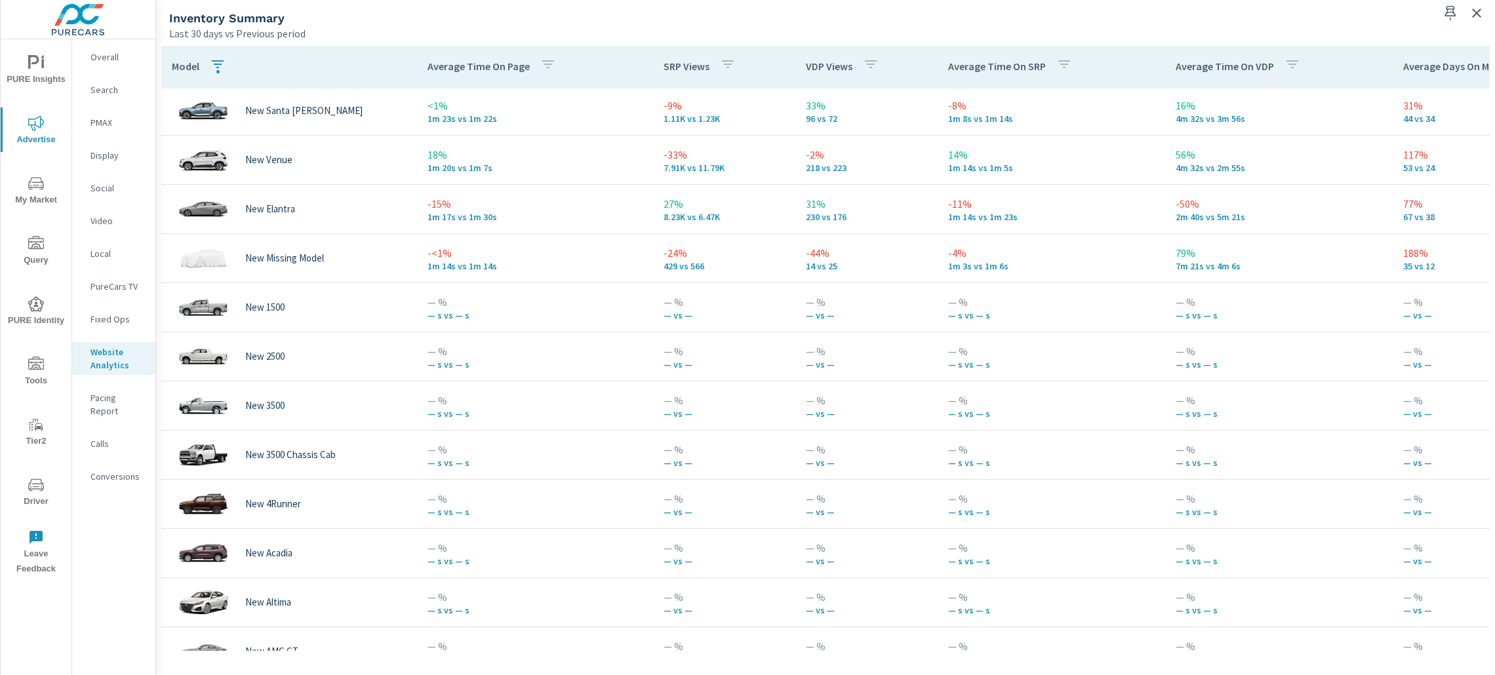
scroll to position [153, 0]
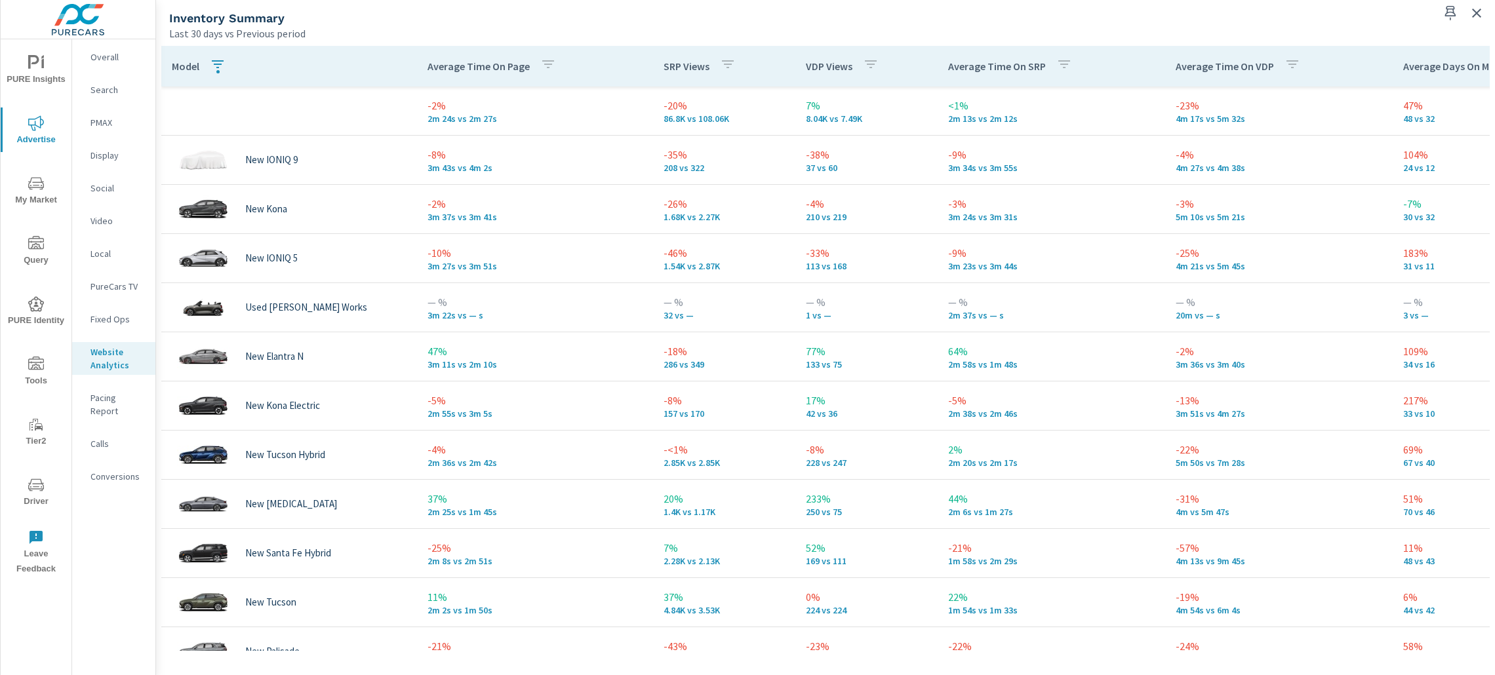
click at [189, 70] on p "Model" at bounding box center [186, 66] width 28 height 13
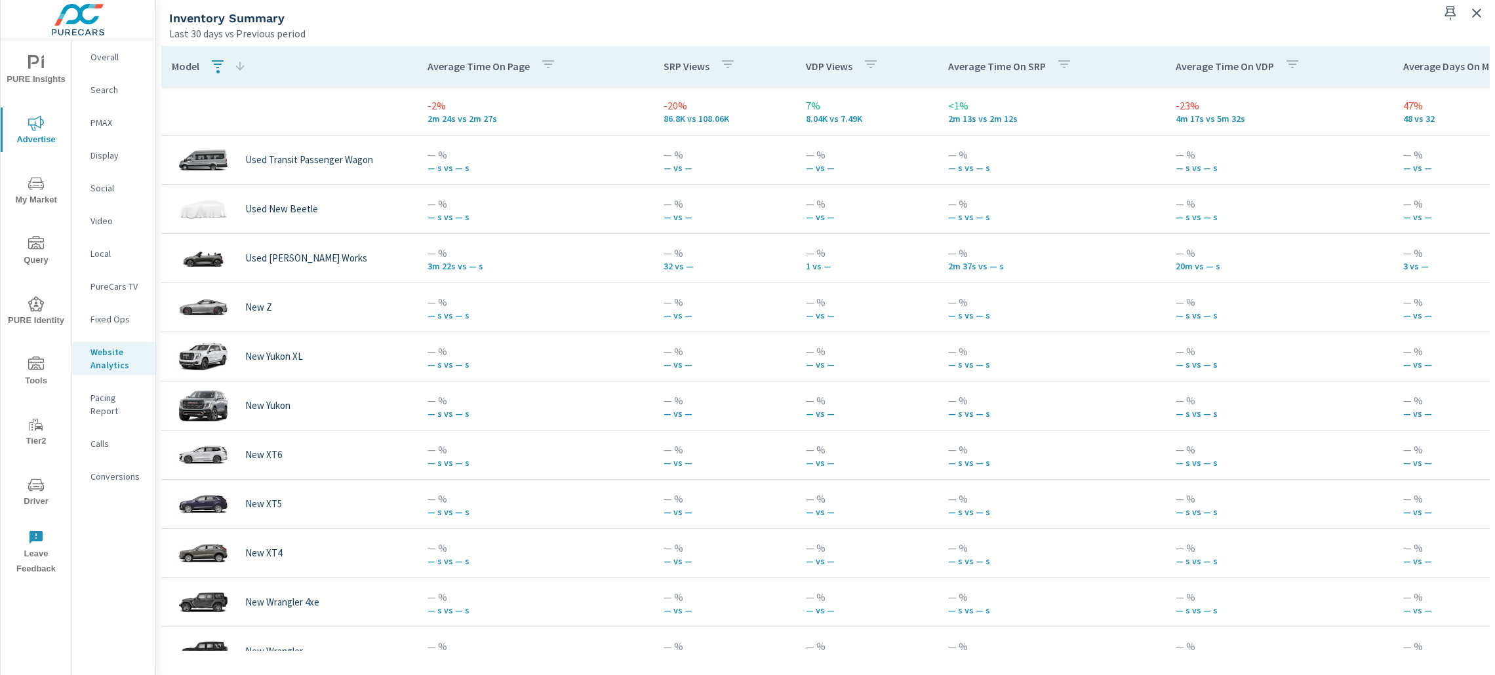
click at [189, 70] on p "Model" at bounding box center [186, 66] width 28 height 13
click at [218, 67] on icon "button" at bounding box center [218, 64] width 16 height 16
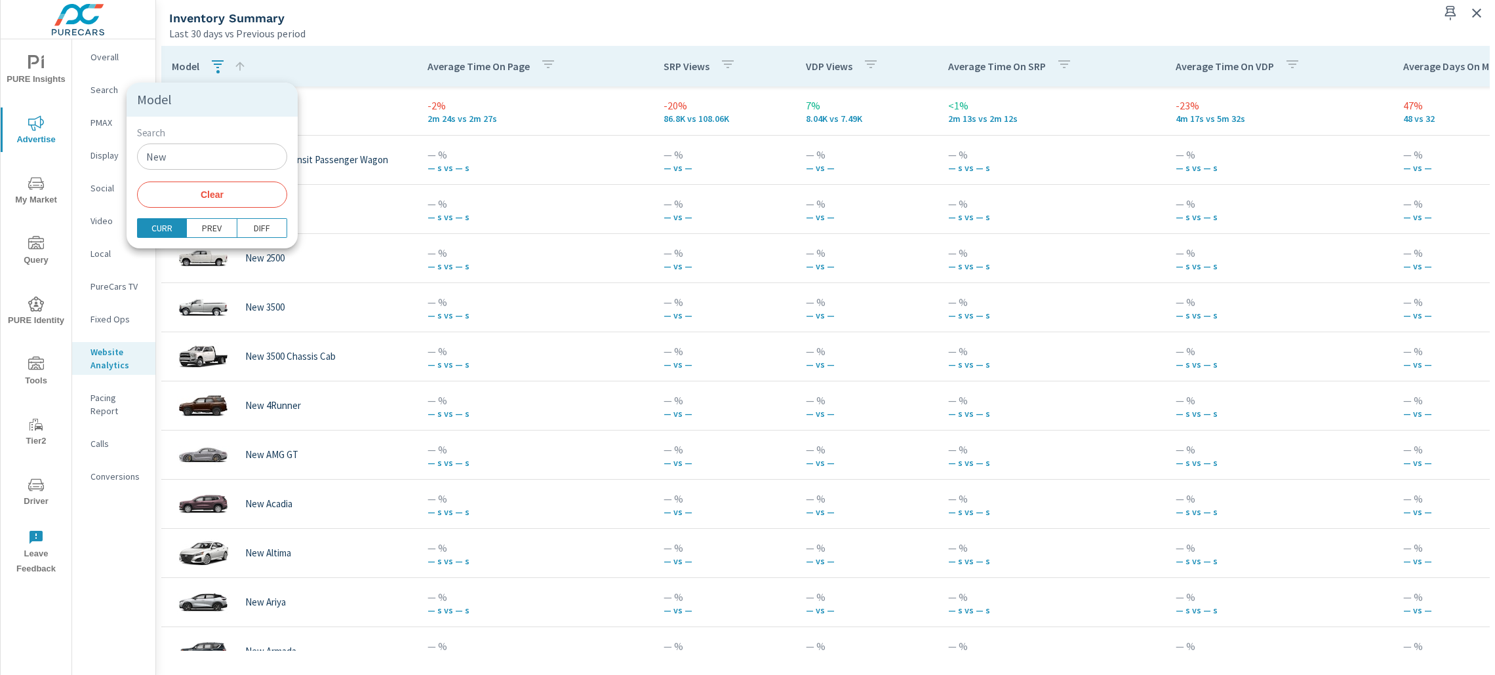
click at [361, 2] on div at bounding box center [747, 337] width 1495 height 675
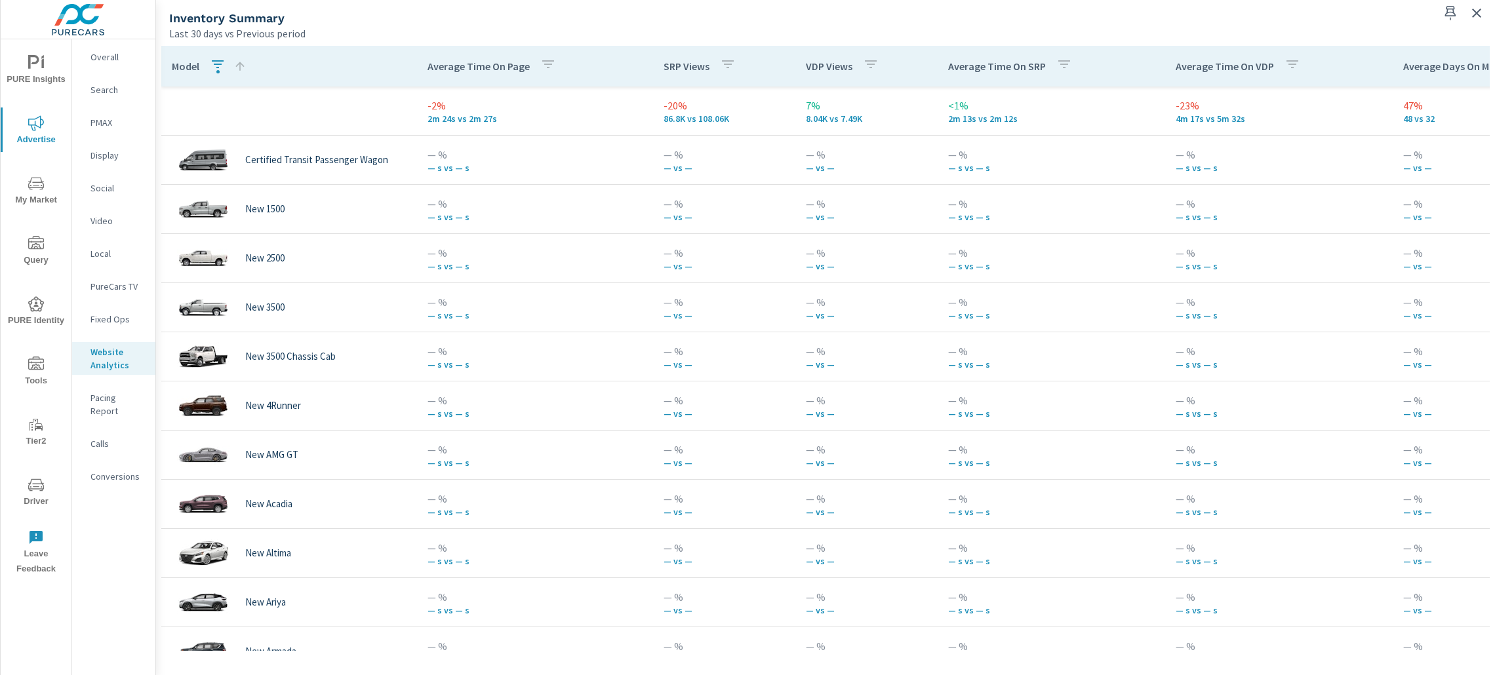
click at [214, 67] on icon "button" at bounding box center [218, 64] width 16 height 16
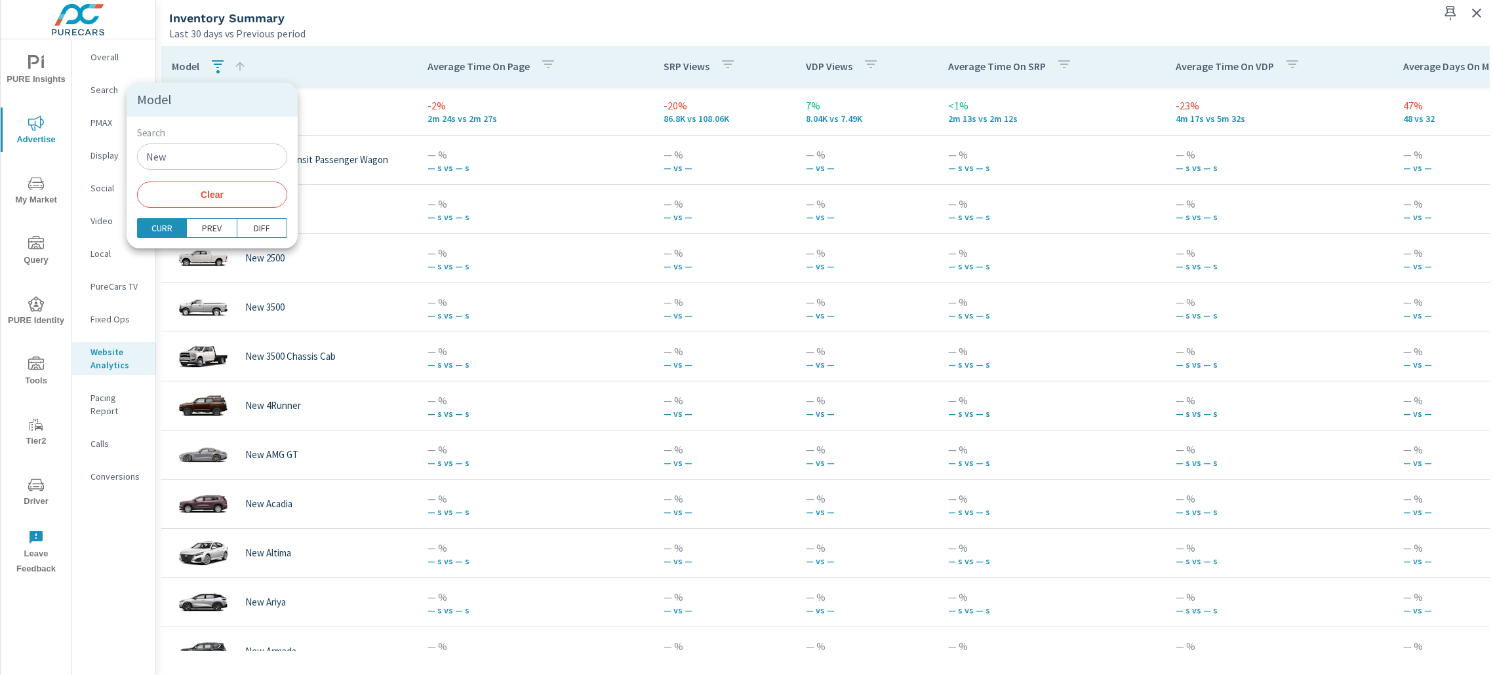
click at [214, 67] on div at bounding box center [747, 337] width 1495 height 675
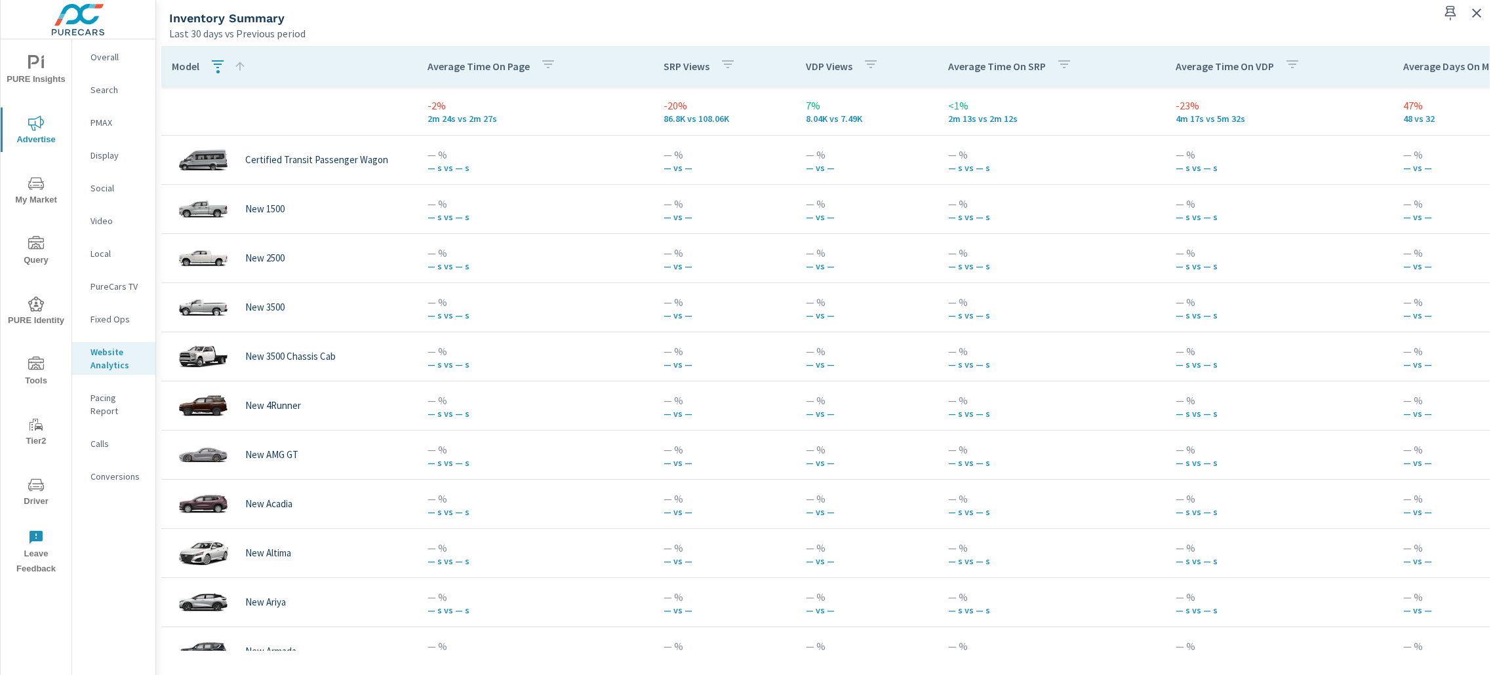
click at [239, 65] on icon at bounding box center [239, 66] width 9 height 9
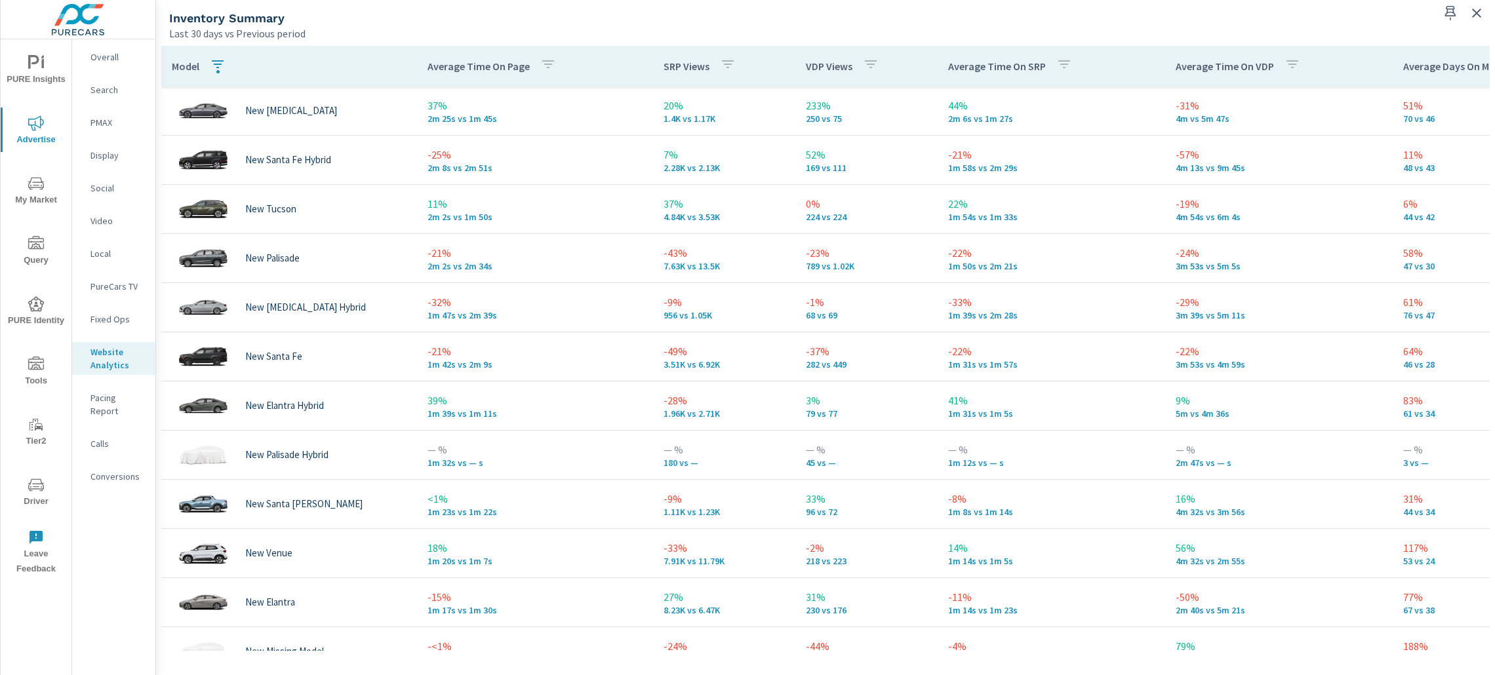
scroll to position [589, 0]
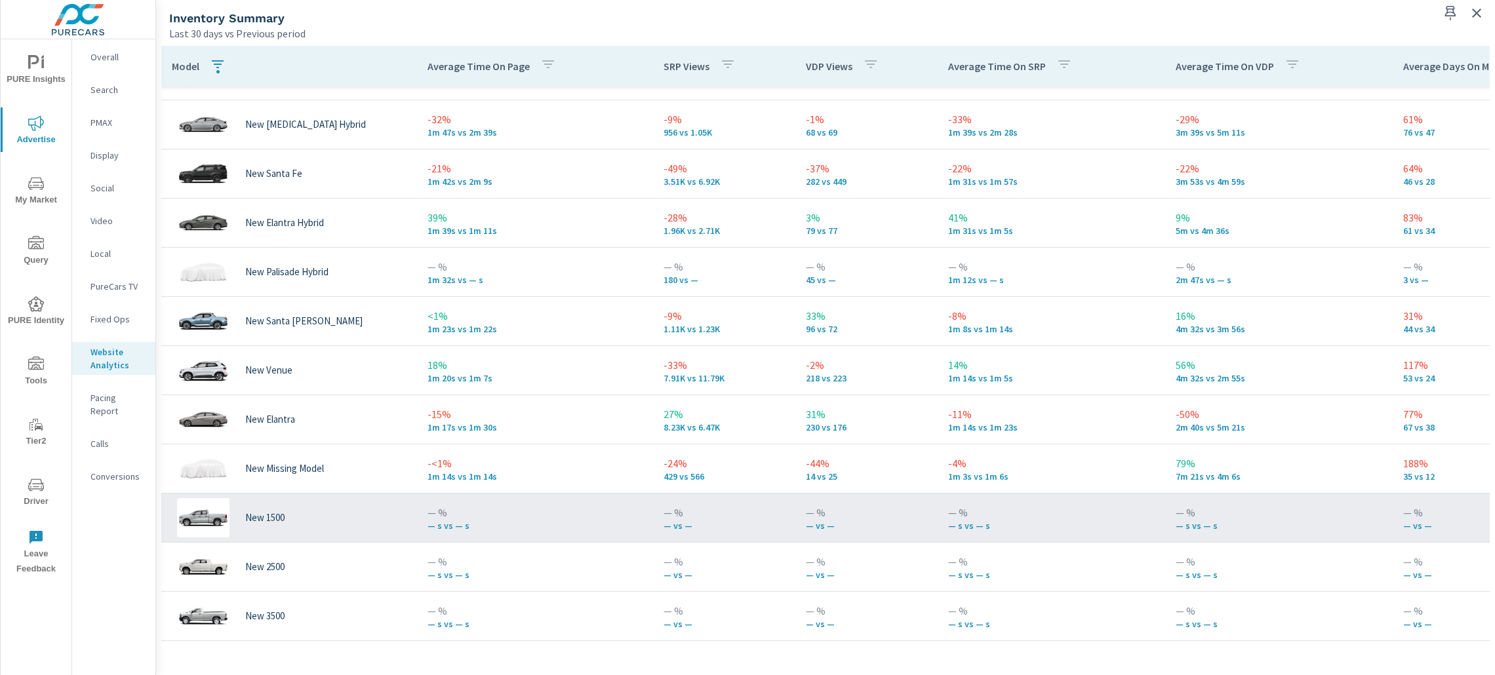
scroll to position [491, 0]
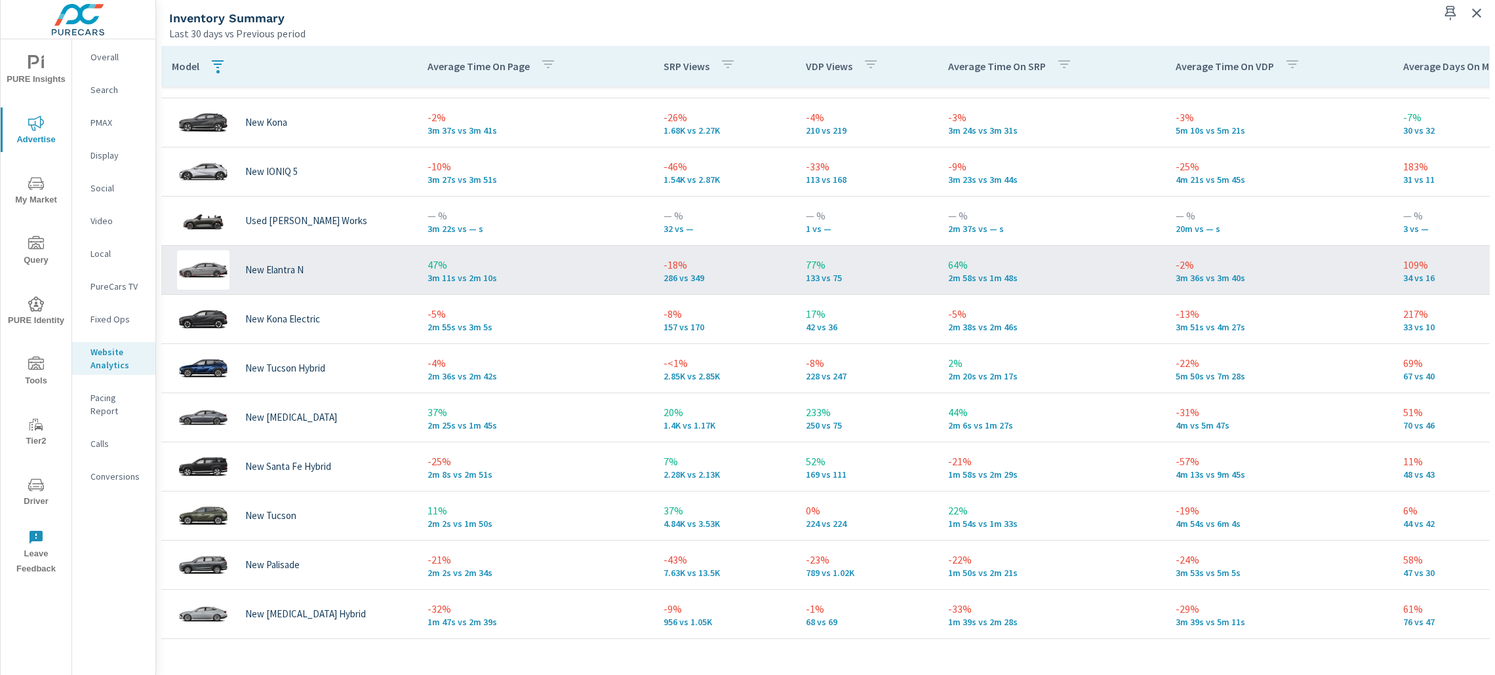
scroll to position [98, 0]
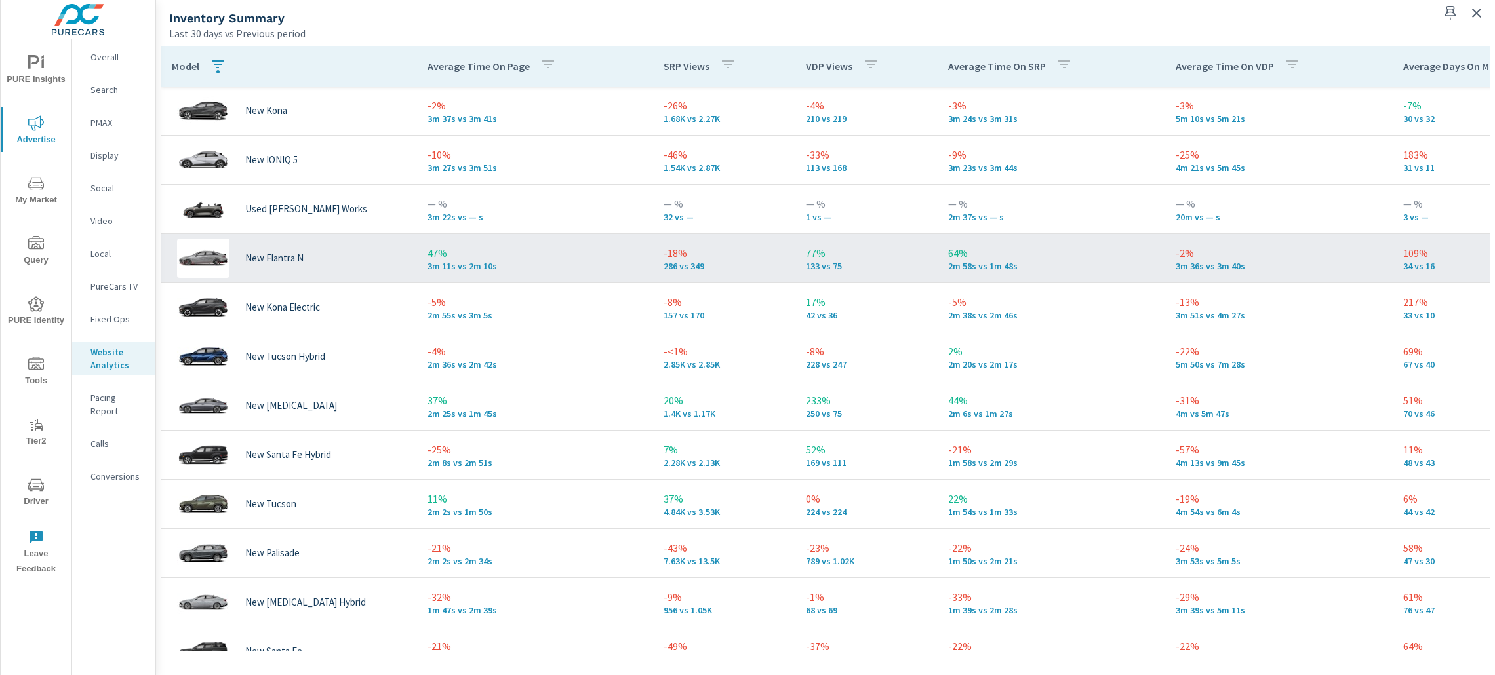
scroll to position [197, 0]
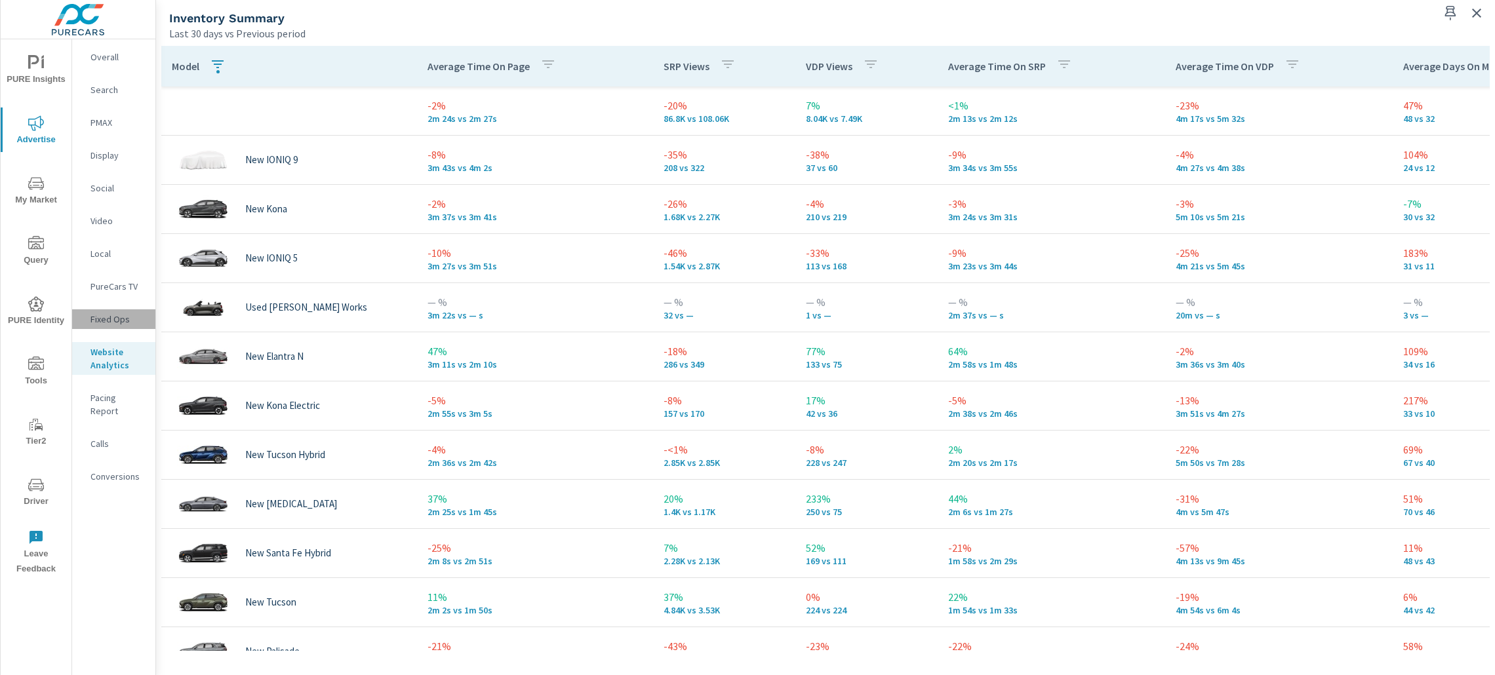
click at [103, 313] on p "Fixed Ops" at bounding box center [117, 319] width 54 height 13
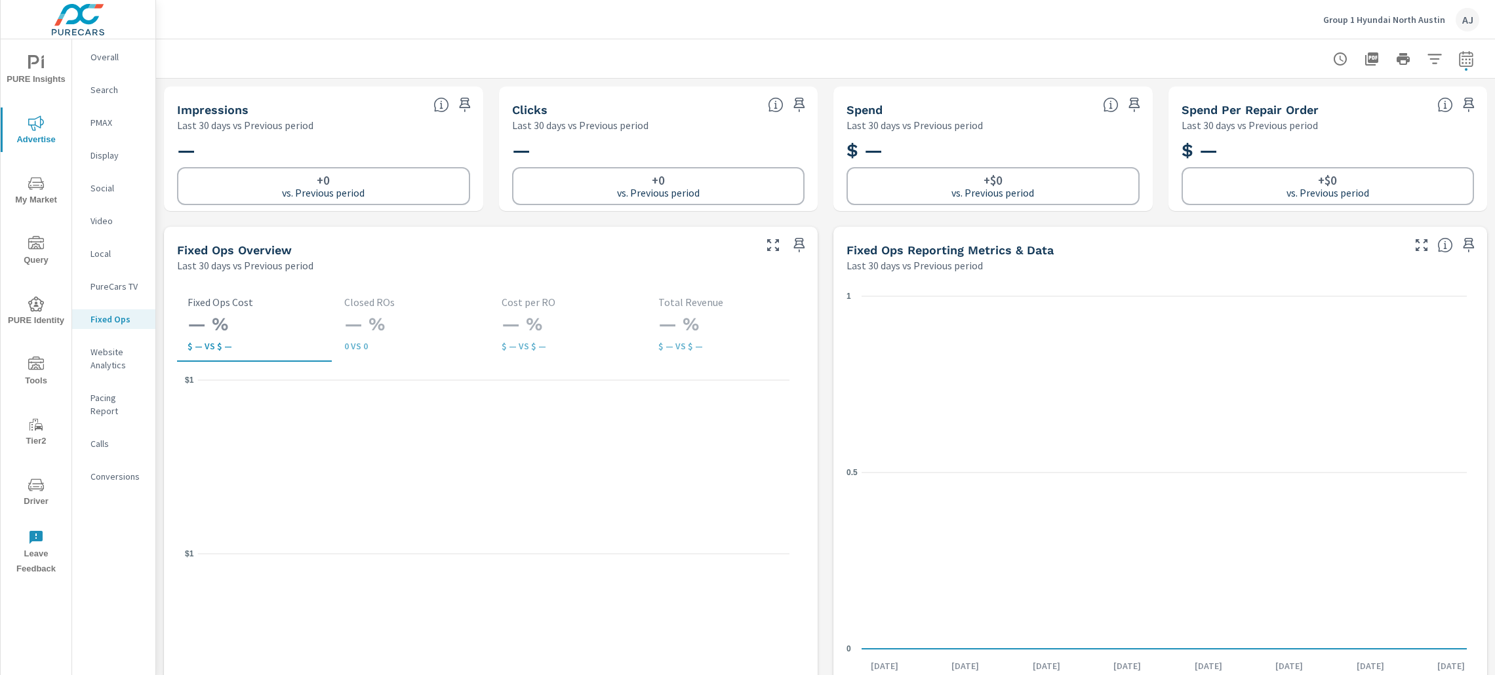
click at [119, 356] on p "Website Analytics" at bounding box center [117, 358] width 54 height 26
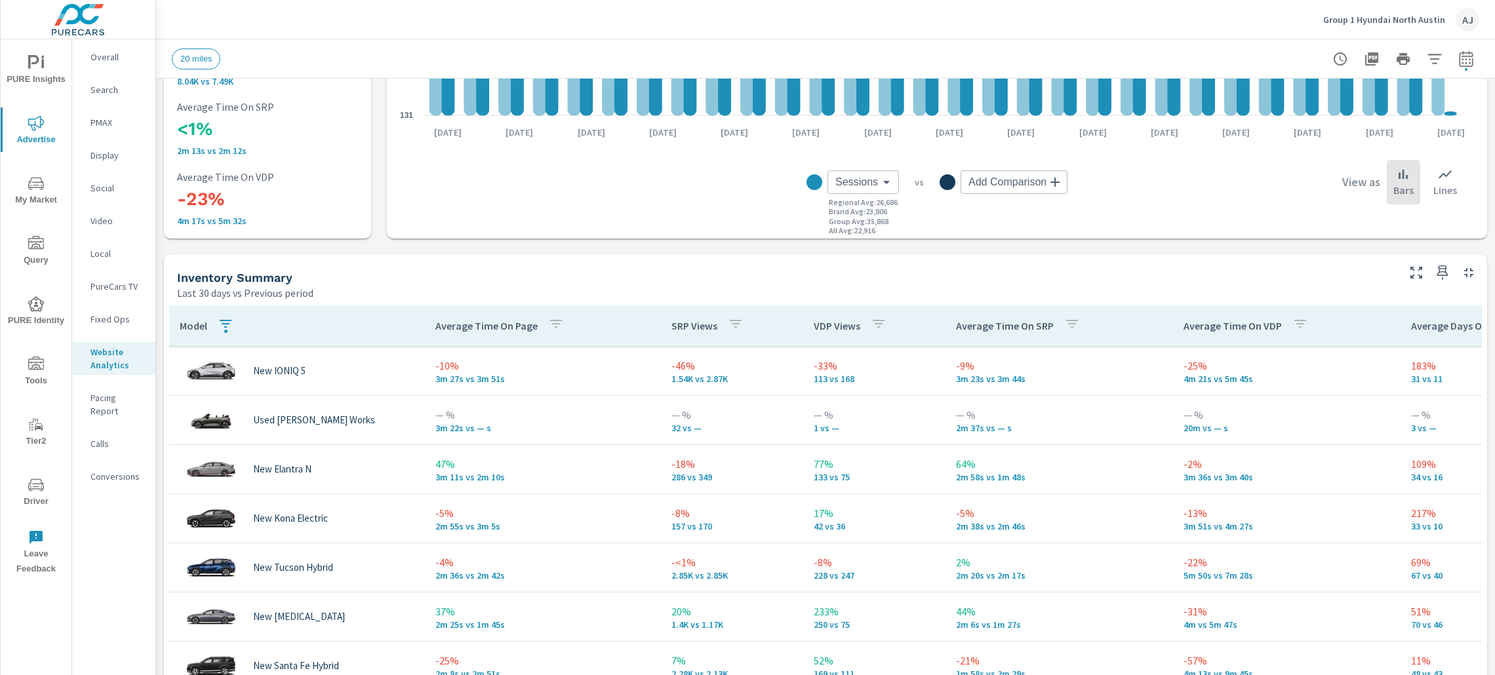
scroll to position [491, 0]
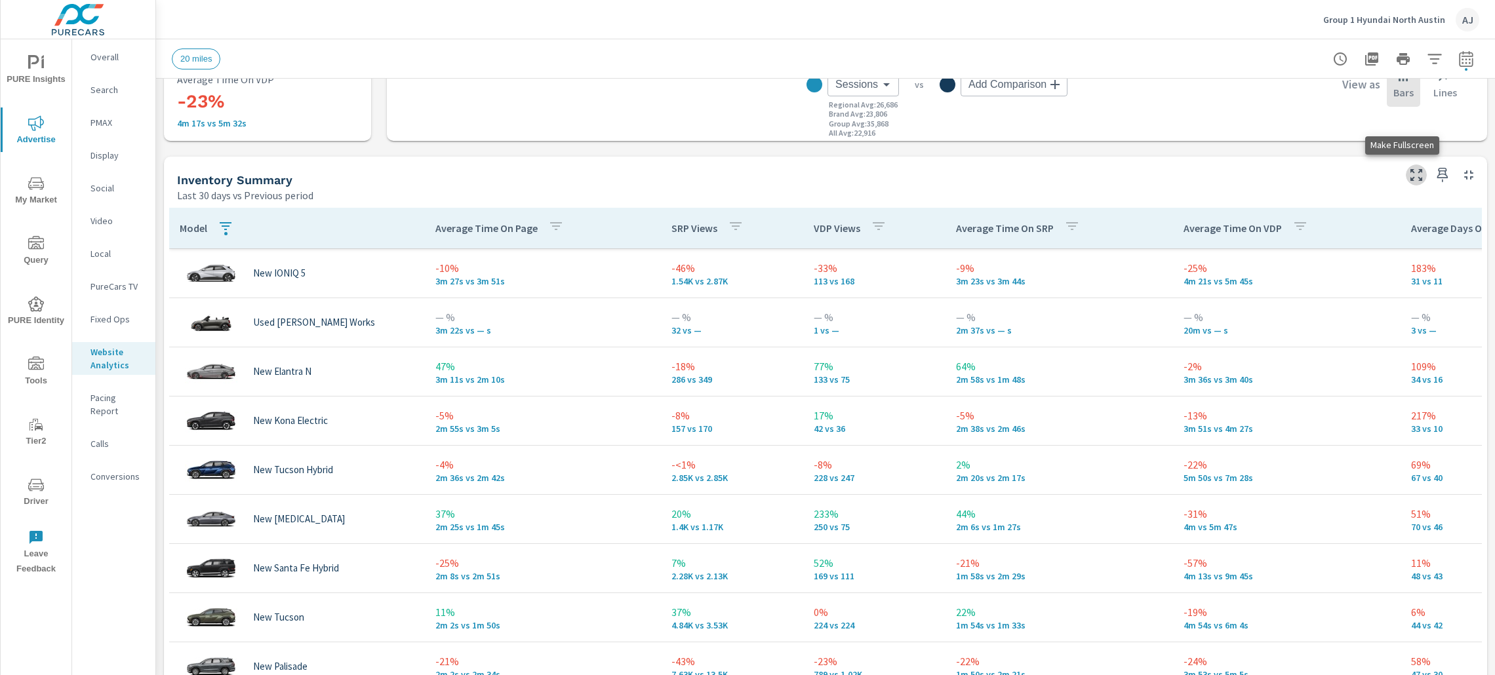
click at [1408, 173] on icon "button" at bounding box center [1416, 175] width 16 height 16
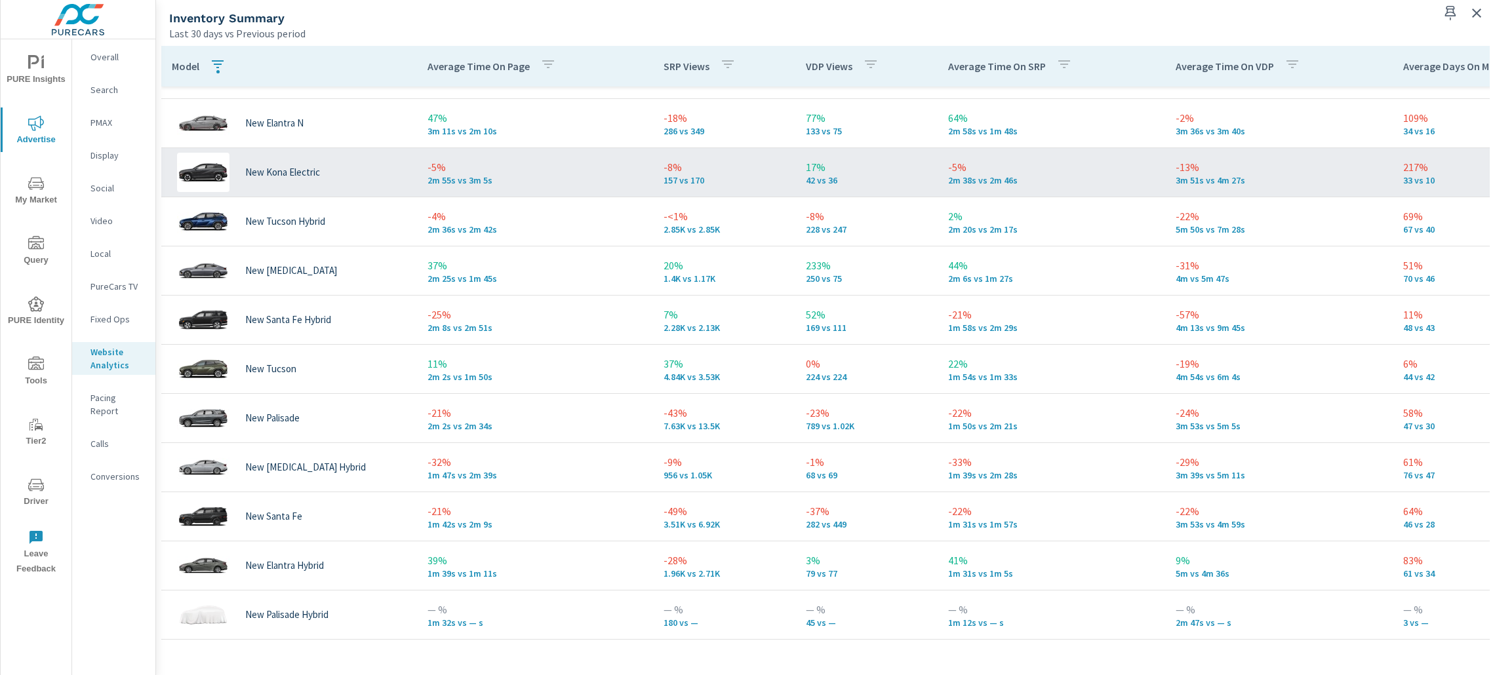
scroll to position [245, 0]
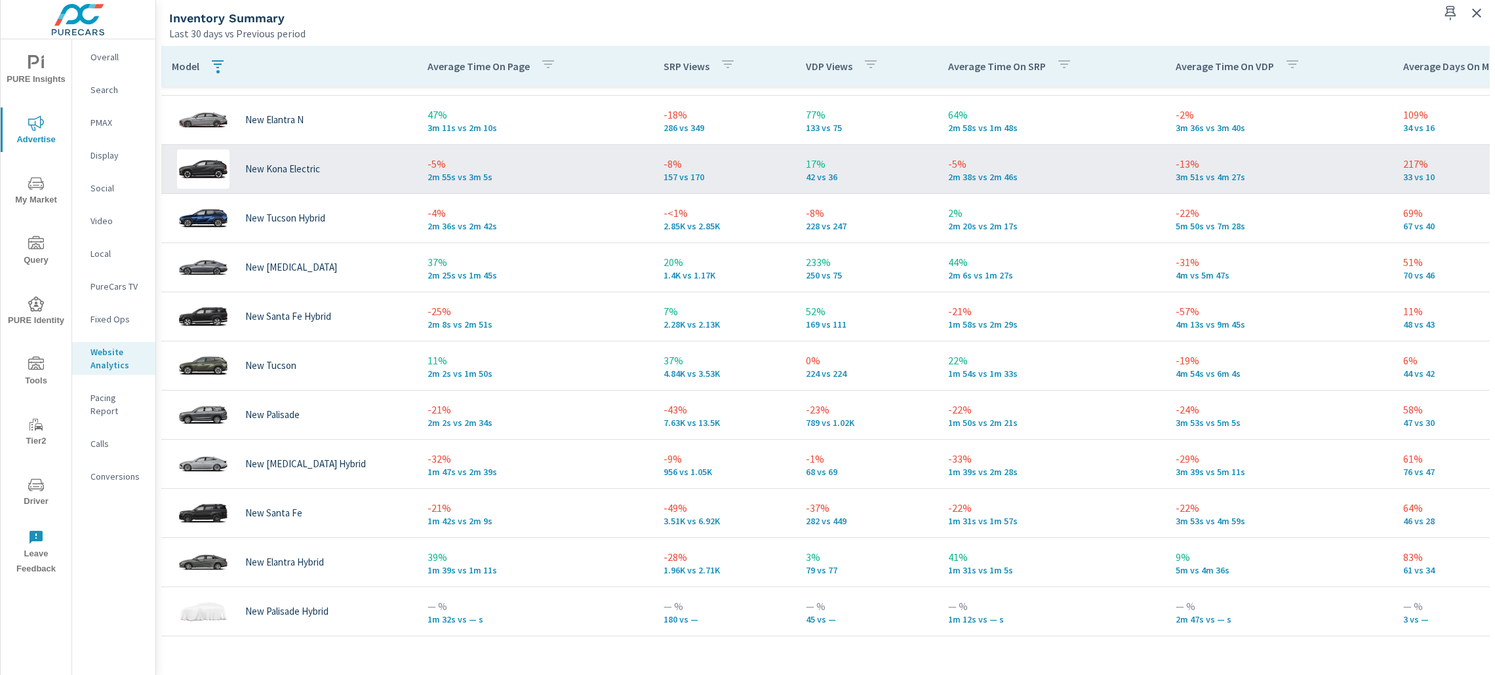
scroll to position [245, 0]
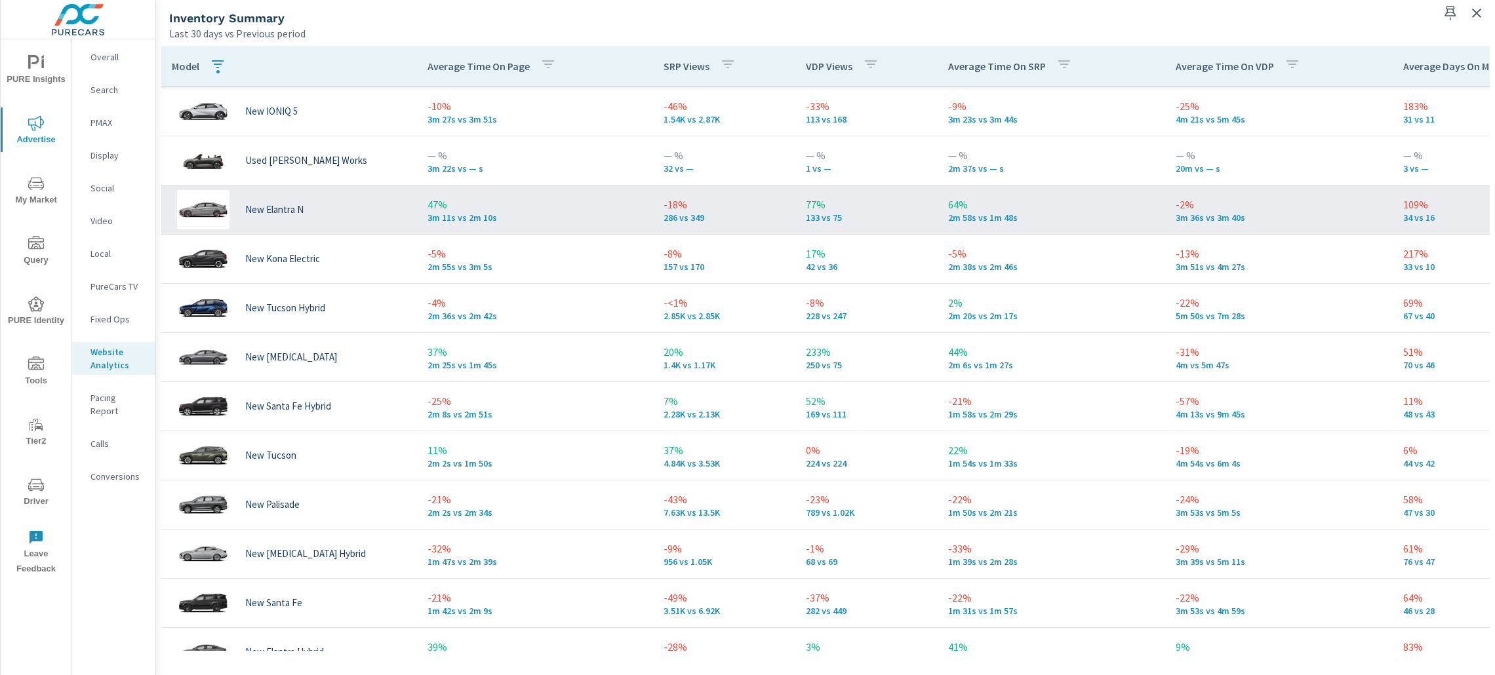
scroll to position [49, 0]
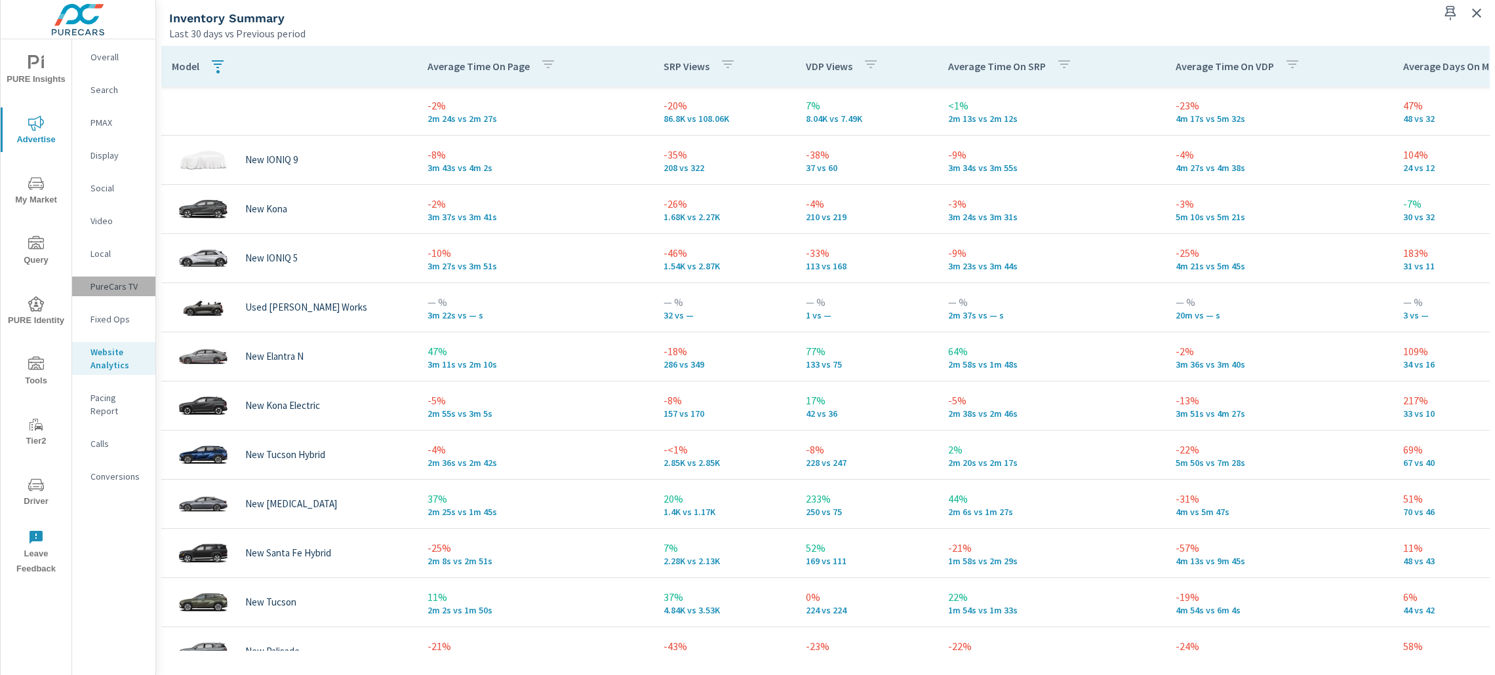
drag, startPoint x: 947, startPoint y: 10, endPoint x: 106, endPoint y: 286, distance: 885.5
click at [106, 286] on p "PureCars TV" at bounding box center [117, 286] width 54 height 13
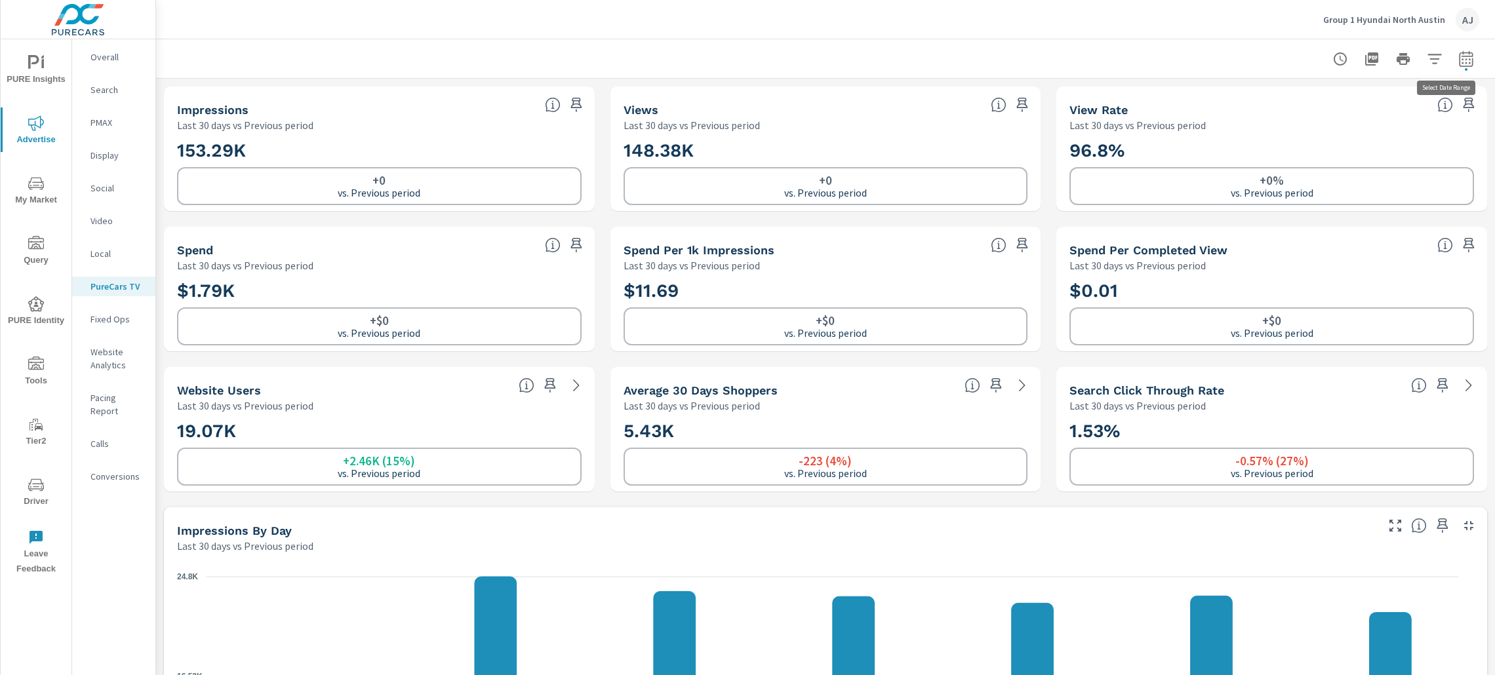
click at [1458, 54] on icon "button" at bounding box center [1466, 59] width 16 height 16
select select "Last 30 days"
select select "Previous period"
click at [1338, 223] on span "Apply" at bounding box center [1317, 222] width 54 height 12
click at [1458, 58] on icon "button" at bounding box center [1466, 59] width 16 height 16
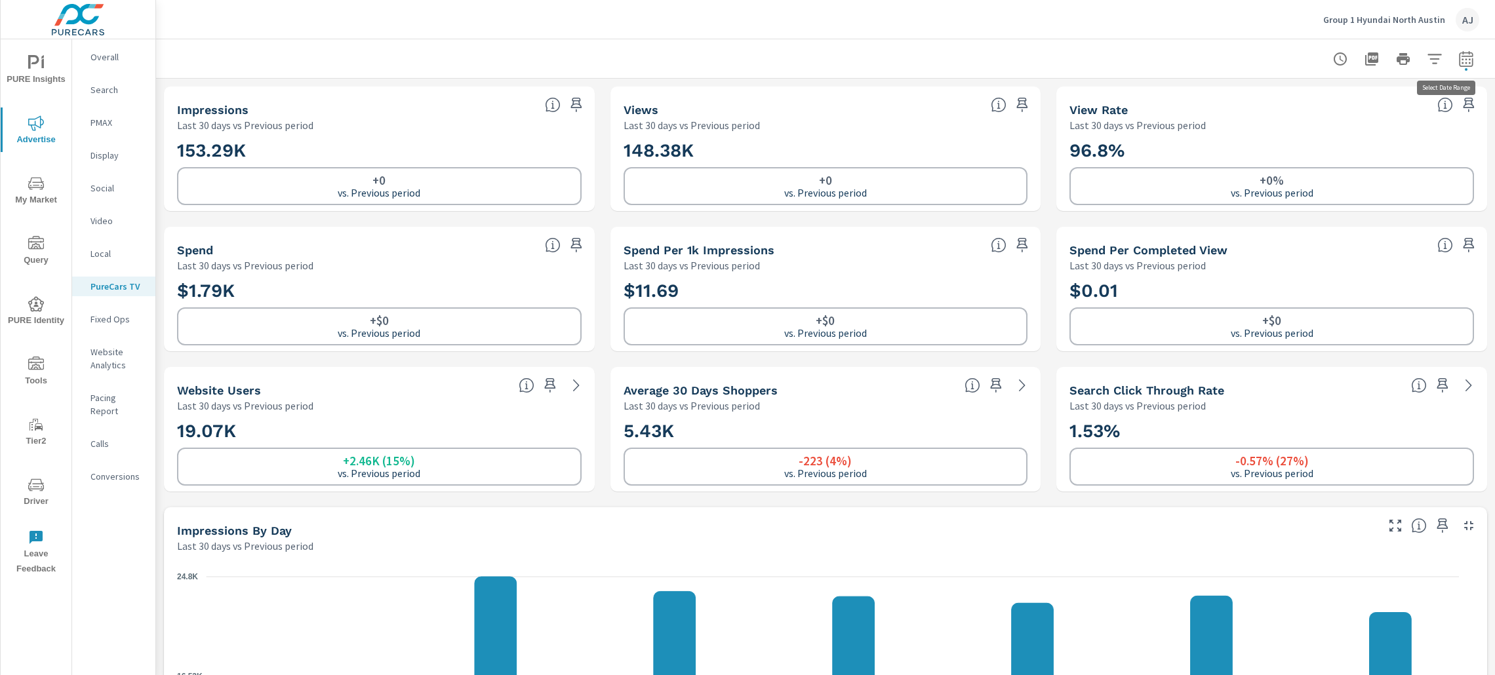
select select "Last 30 days"
select select "Previous period"
click at [1012, 51] on div at bounding box center [825, 58] width 1307 height 39
drag, startPoint x: 1261, startPoint y: 53, endPoint x: 1166, endPoint y: 94, distance: 102.8
click at [1261, 53] on div at bounding box center [825, 58] width 1307 height 39
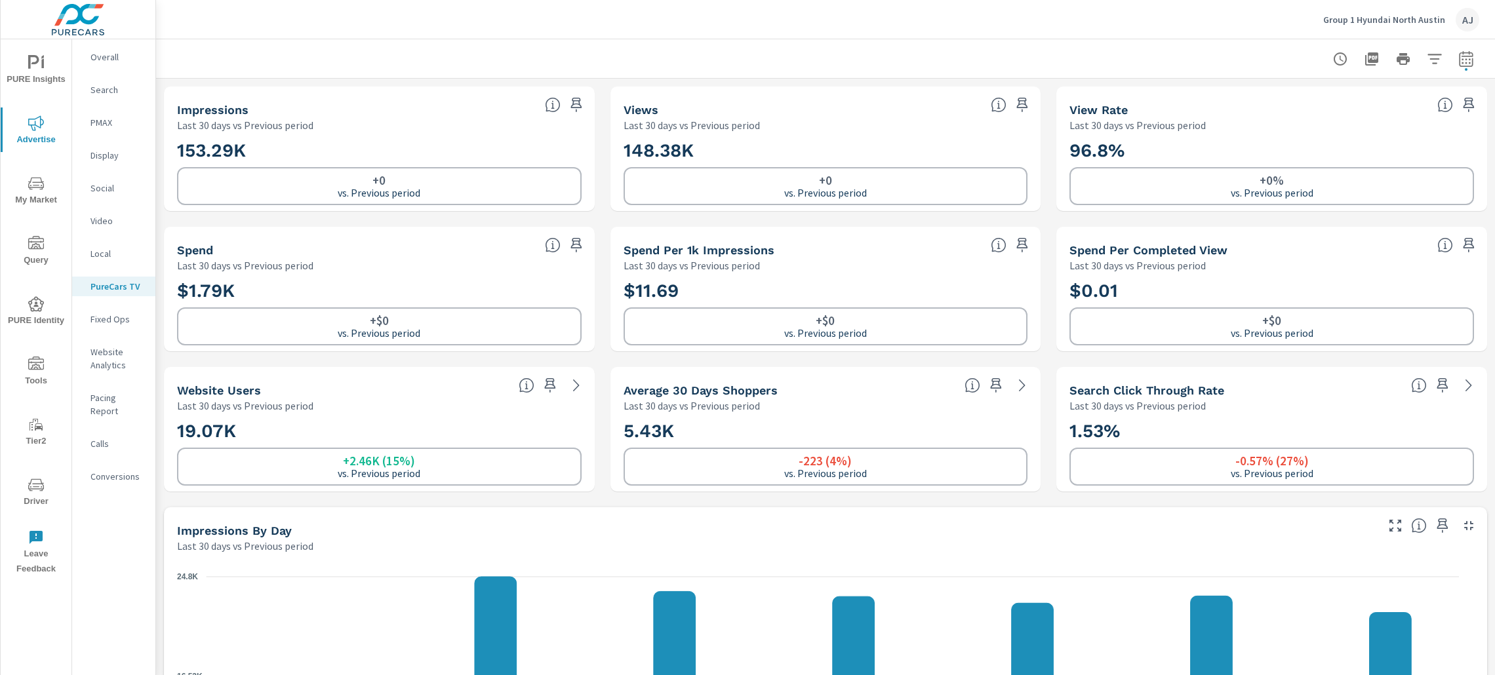
click at [102, 218] on p "Video" at bounding box center [117, 220] width 54 height 13
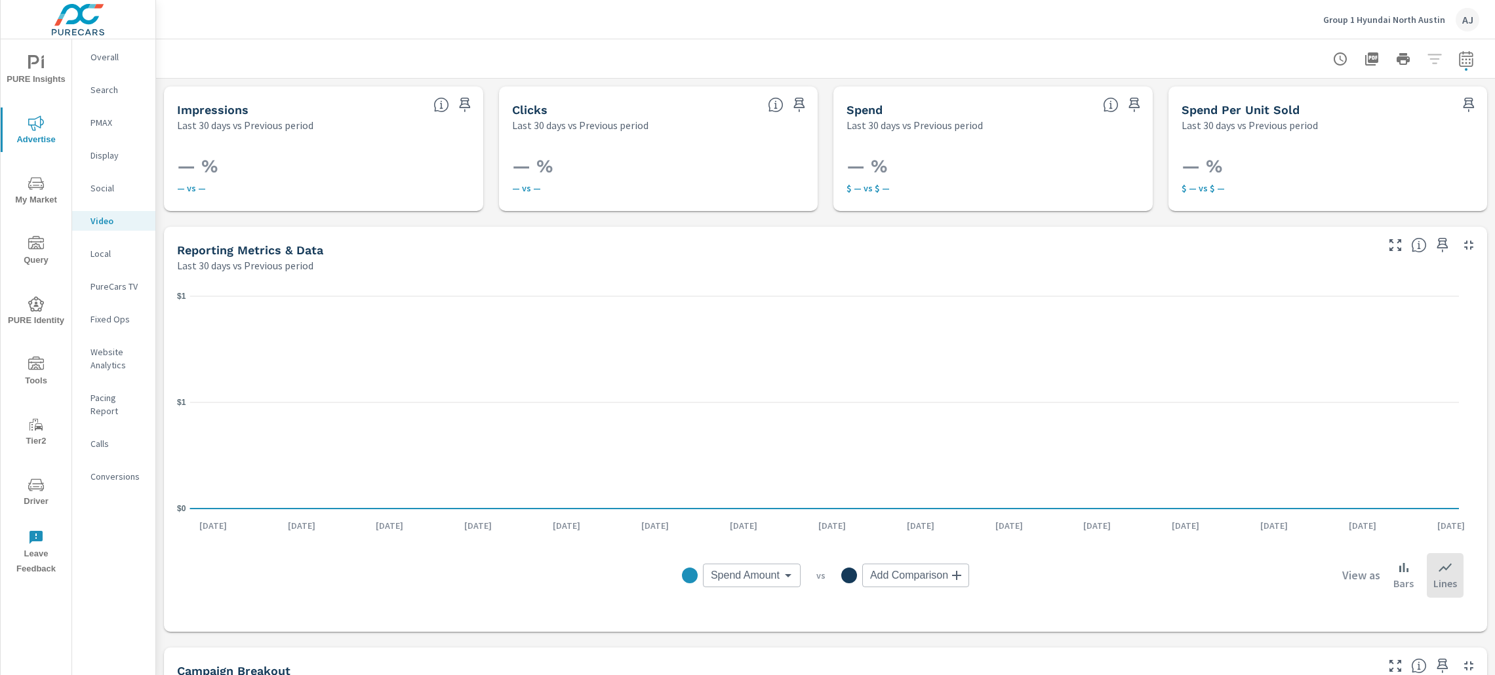
click at [100, 50] on p "Overall" at bounding box center [117, 56] width 54 height 13
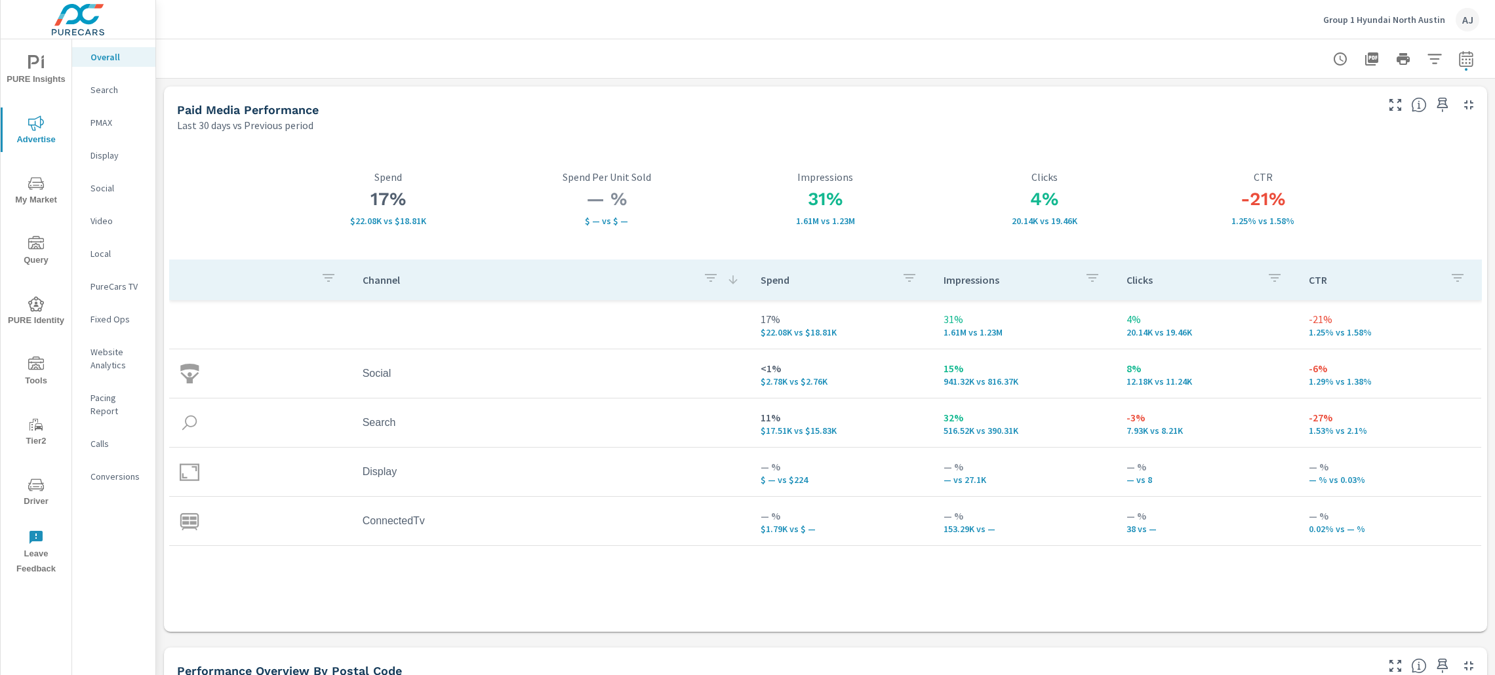
click at [1458, 51] on icon "button" at bounding box center [1466, 59] width 16 height 16
select select "Last 30 days"
select select "Previous period"
click at [1432, 169] on icon "button" at bounding box center [1433, 170] width 16 height 16
click at [1316, 191] on span "Apply" at bounding box center [1317, 185] width 54 height 12
